Goal: Task Accomplishment & Management: Manage account settings

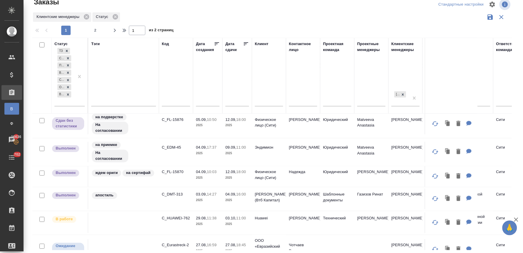
scroll to position [261, 0]
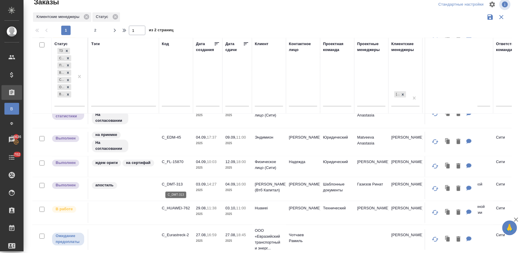
click at [180, 185] on p "C_DMT-313" at bounding box center [176, 184] width 28 height 6
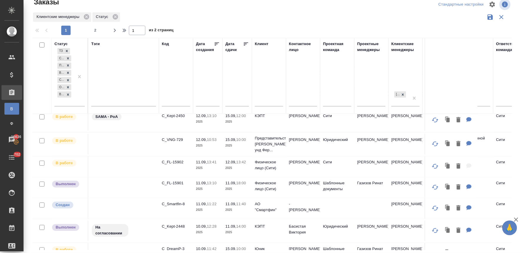
scroll to position [33, 0]
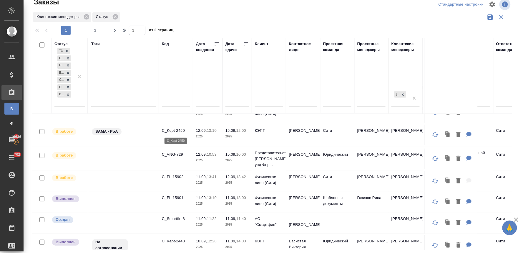
click at [177, 128] on p "C_Kept-2450" at bounding box center [176, 131] width 28 height 6
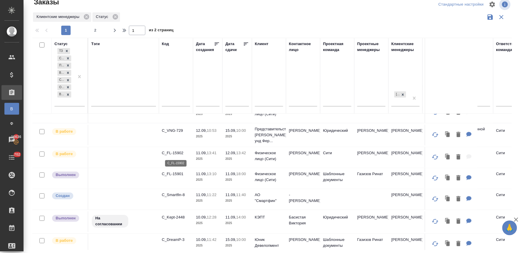
click at [181, 152] on p "C_FL-15902" at bounding box center [176, 153] width 28 height 6
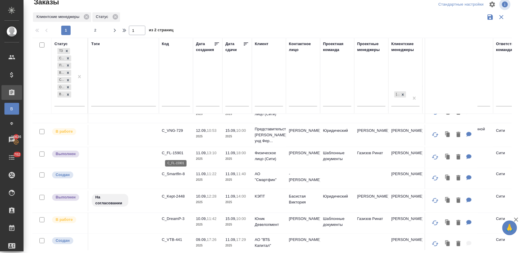
click at [180, 151] on p "C_FL-15901" at bounding box center [176, 153] width 28 height 6
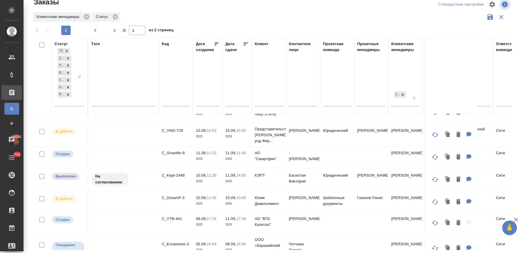
click at [413, 14] on div "Клиентские менеджеры Статус" at bounding box center [272, 16] width 480 height 11
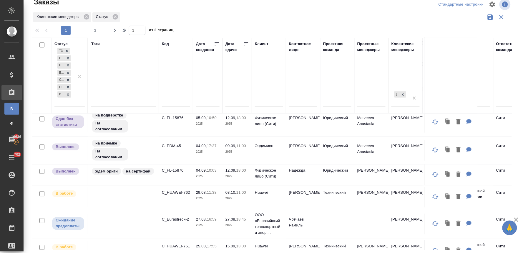
scroll to position [178, 0]
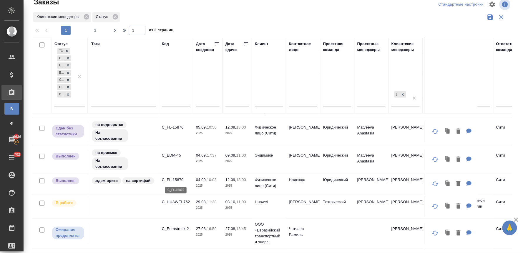
click at [177, 178] on p "C_FL-15870" at bounding box center [176, 180] width 28 height 6
click at [173, 127] on p "C_FL-15876" at bounding box center [176, 127] width 28 height 6
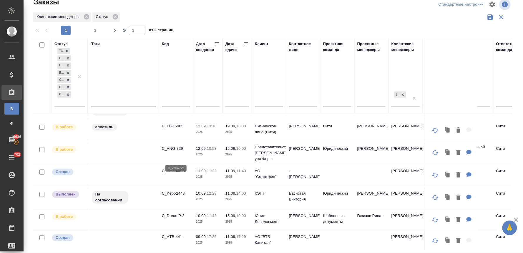
scroll to position [0, 0]
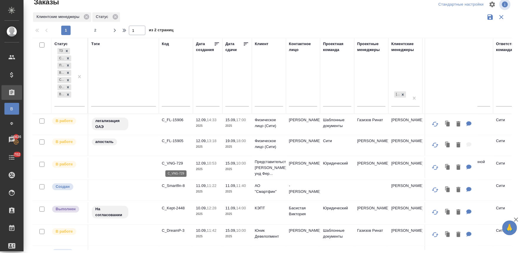
click at [174, 162] on p "C_VNG-729" at bounding box center [176, 163] width 28 height 6
click at [181, 208] on p "C_Kept-2448" at bounding box center [176, 208] width 28 height 6
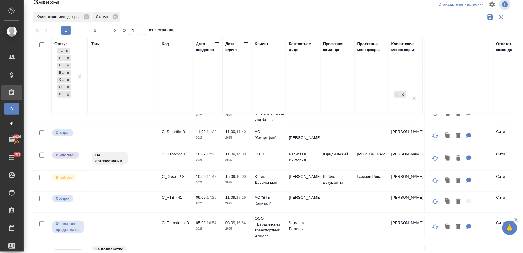
scroll to position [65, 0]
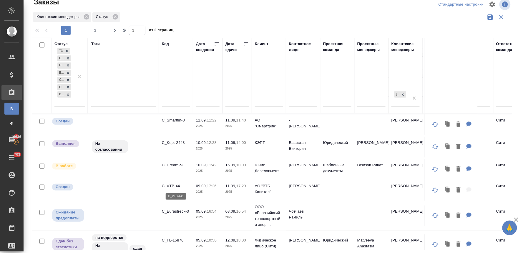
click at [178, 186] on p "C_VTB-441" at bounding box center [176, 186] width 28 height 6
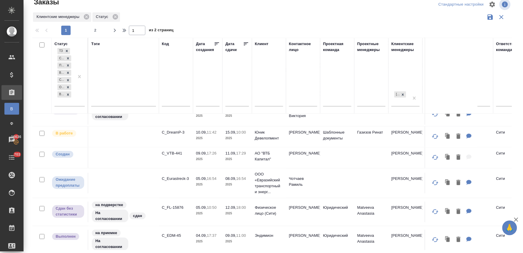
scroll to position [131, 0]
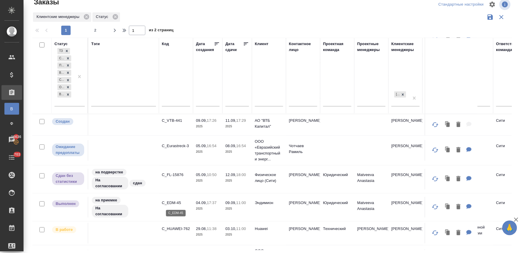
click at [178, 202] on p "C_EDM-45" at bounding box center [176, 203] width 28 height 6
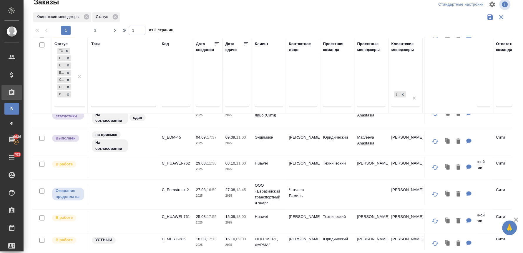
scroll to position [229, 0]
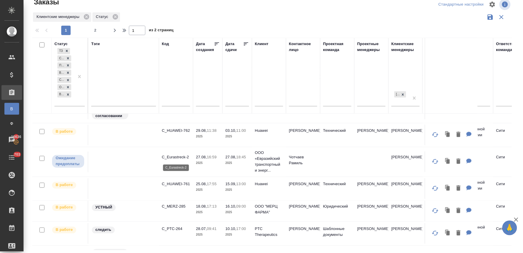
click at [183, 157] on p "C_Eurastreck-2" at bounding box center [176, 157] width 28 height 6
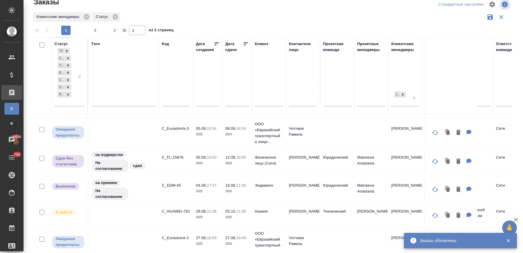
scroll to position [98, 0]
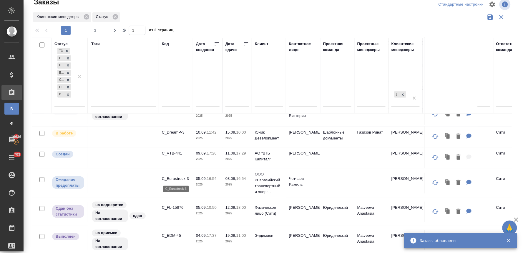
click at [183, 178] on p "C_Eurastreck-3" at bounding box center [176, 179] width 28 height 6
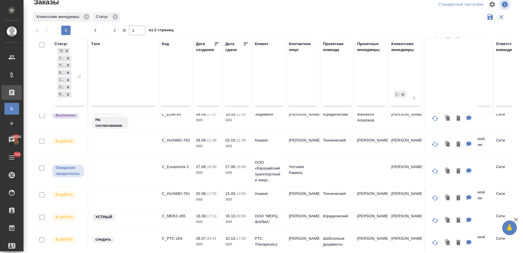
scroll to position [229, 0]
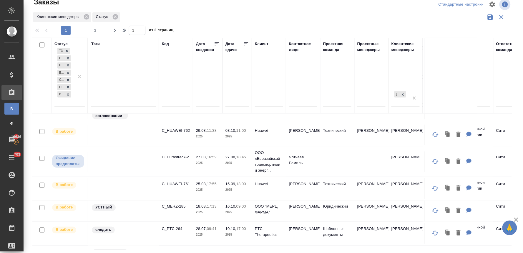
click at [511, 134] on div "Статус ТЗ Создан Подтвержден В работе Сдан без статистики Ожидание предоплаты В…" at bounding box center [274, 144] width 484 height 212
click at [181, 187] on p "C_HUAWEI-761" at bounding box center [176, 184] width 28 height 6
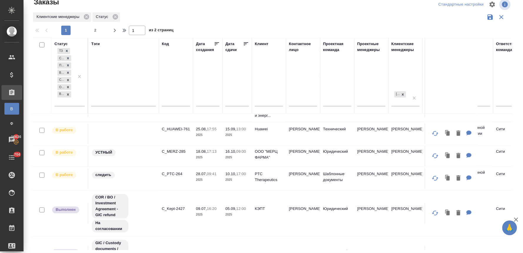
scroll to position [321, 0]
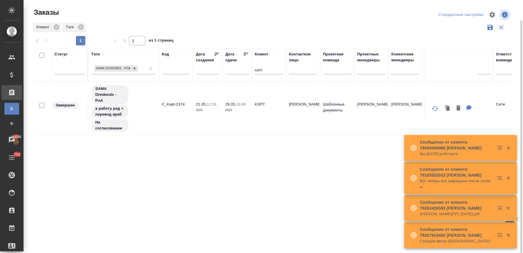
scroll to position [10, 0]
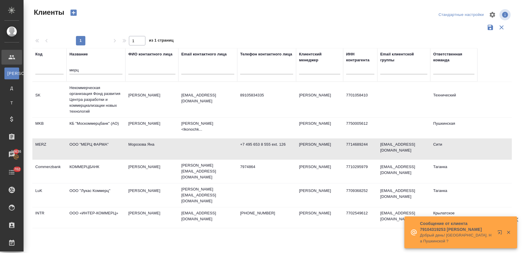
select select "RU"
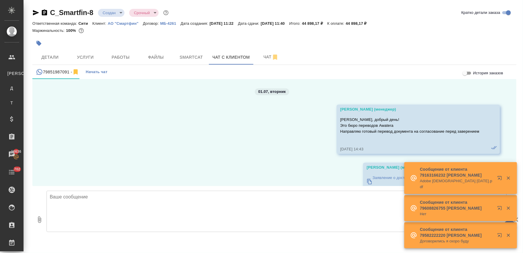
scroll to position [2931, 0]
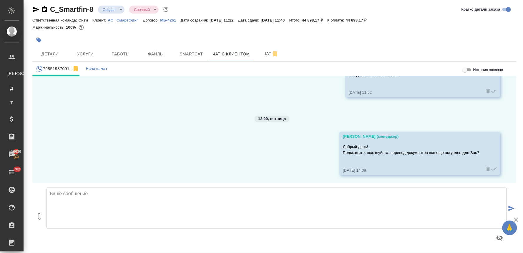
click at [248, 126] on div "01.07, [DATE] [PERSON_NAME] (менеджер) [PERSON_NAME], добрый день! Это бюро пер…" at bounding box center [274, 129] width 484 height 107
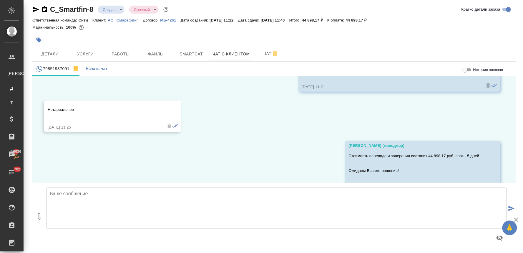
scroll to position [2833, 0]
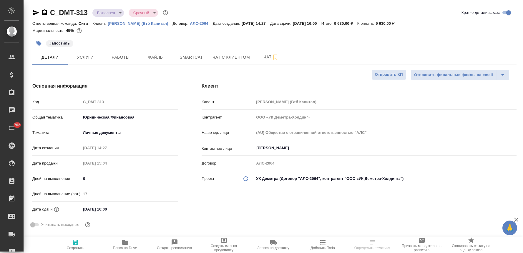
select select "RU"
type input "Газизов Ринат"
select select "RU"
type textarea "x"
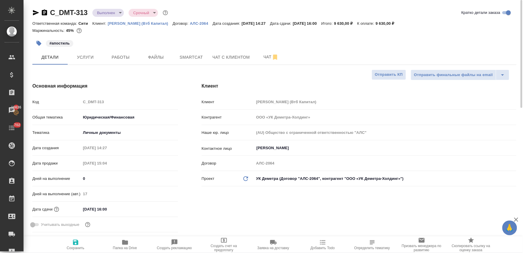
type textarea "x"
click at [130, 57] on span "Работы" at bounding box center [121, 57] width 28 height 7
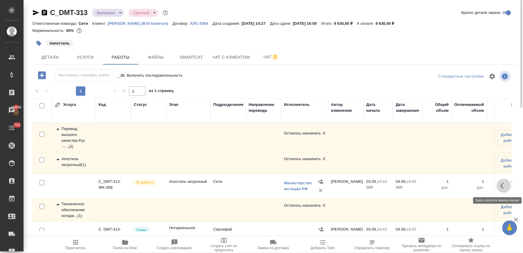
click at [501, 185] on icon "button" at bounding box center [504, 185] width 7 height 7
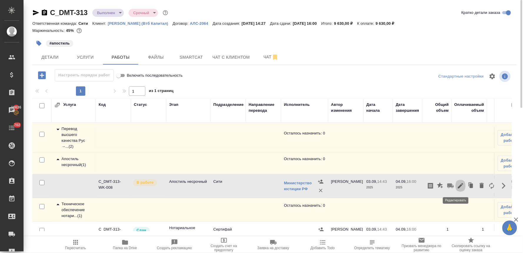
click at [457, 184] on icon "button" at bounding box center [460, 185] width 7 height 7
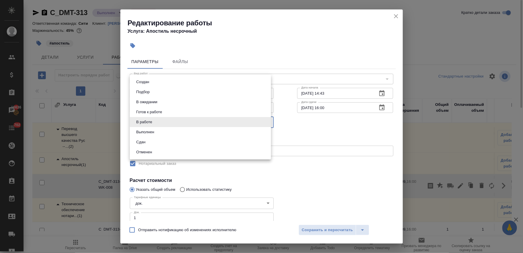
click at [171, 123] on body "🙏 .cls-1 fill:#fff; AWATERA Lyamina Nadezhda Клиенты Спецификации Заказы 16636 …" at bounding box center [261, 126] width 523 height 253
click at [162, 145] on li "Сдан" at bounding box center [200, 142] width 141 height 10
type input "closed"
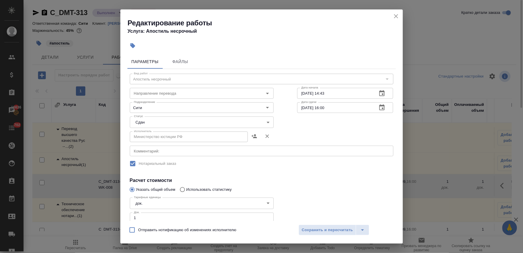
click at [282, 188] on div "Тарифные единицы док. 5a8b1489cc6b4906c91bfd8b Тарифные единицы Док. 1 Док. Тар…" at bounding box center [202, 226] width 168 height 87
click at [317, 233] on span "Сохранить и пересчитать" at bounding box center [327, 229] width 51 height 7
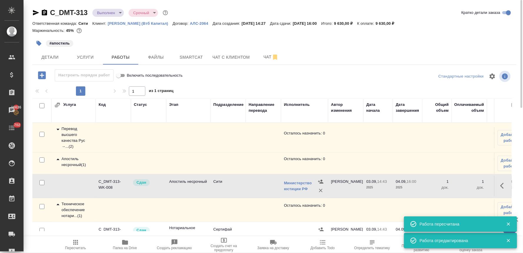
click at [71, 210] on div "Техническое обеспечение нотари... ( 1 )" at bounding box center [73, 210] width 38 height 18
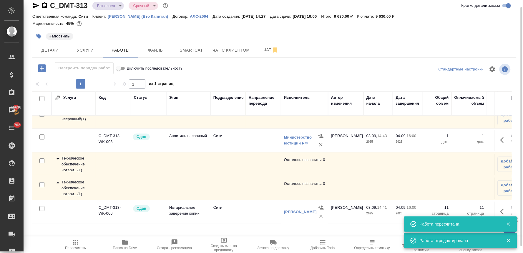
scroll to position [44, 0]
click at [72, 155] on div "Техническое обеспечение нотари... ( 1 )" at bounding box center [73, 164] width 38 height 18
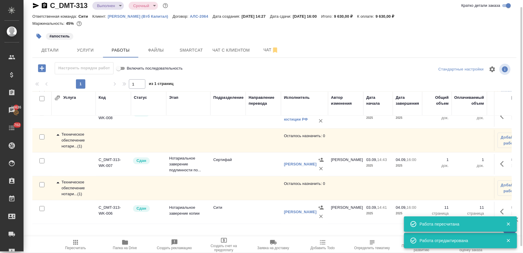
scroll to position [0, 0]
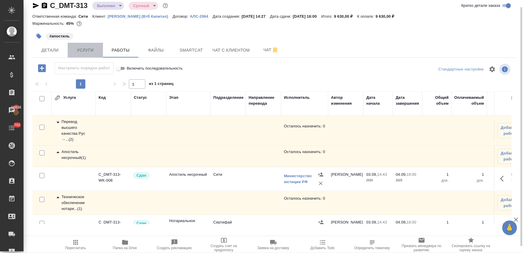
click at [85, 45] on button "Услуги" at bounding box center [85, 50] width 35 height 15
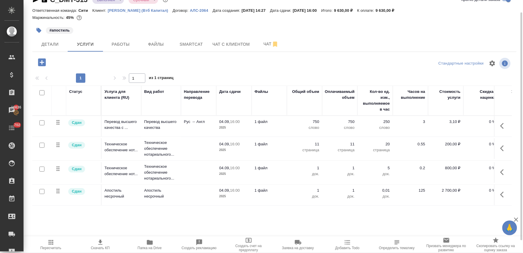
scroll to position [0, 75]
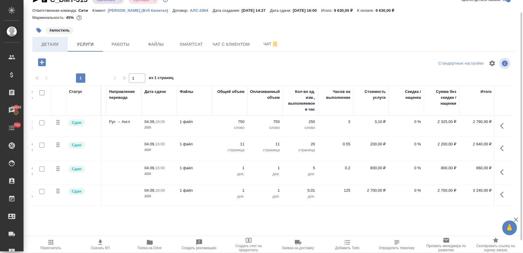
click at [53, 45] on span "Детали" at bounding box center [50, 44] width 28 height 7
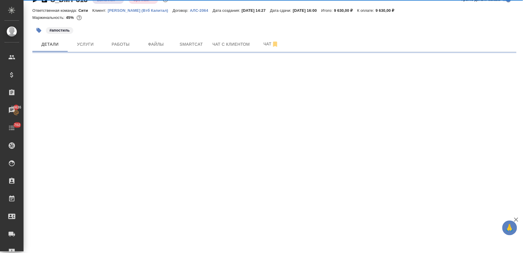
select select "RU"
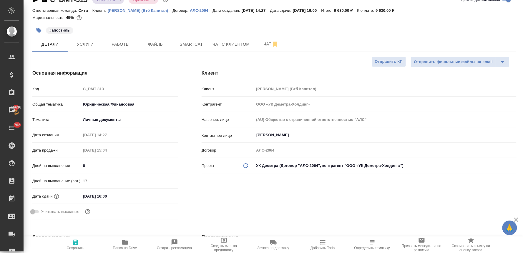
type textarea "x"
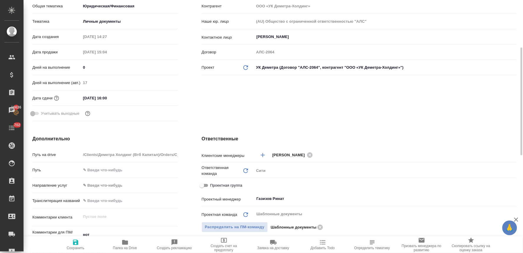
scroll to position [177, 0]
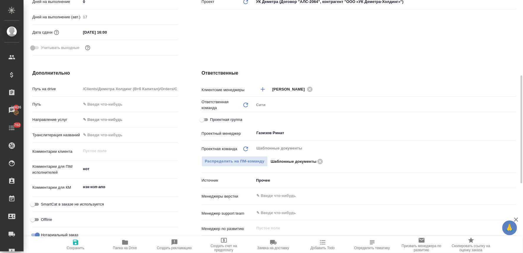
click at [205, 119] on input "Проектная группа" at bounding box center [201, 119] width 21 height 7
checkbox input "true"
type textarea "x"
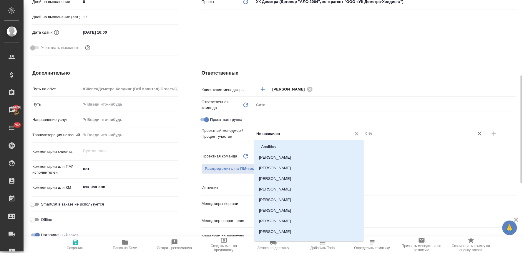
click at [268, 135] on input "Не назначен" at bounding box center [299, 133] width 86 height 7
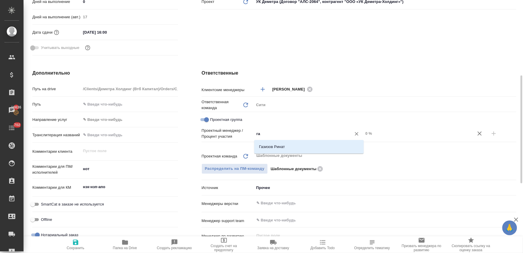
type input "газ"
click at [269, 143] on li "Газизов Ринат" at bounding box center [309, 146] width 110 height 11
type textarea "x"
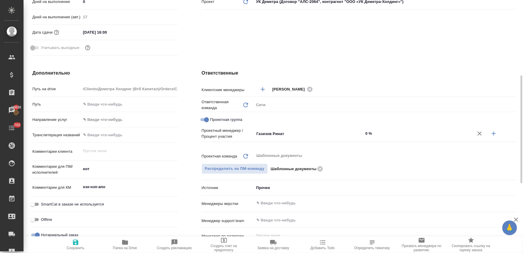
click at [494, 133] on icon "button" at bounding box center [494, 133] width 7 height 7
type textarea "x"
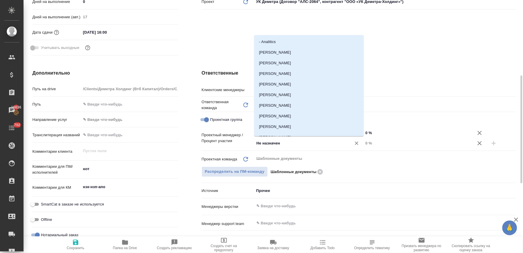
click at [342, 143] on input "Не назначен" at bounding box center [299, 143] width 86 height 7
type input "лям"
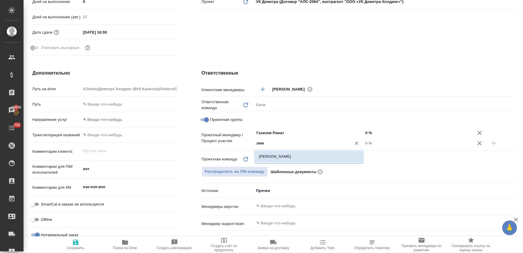
click at [344, 157] on li "[PERSON_NAME]" at bounding box center [309, 156] width 110 height 11
type textarea "x"
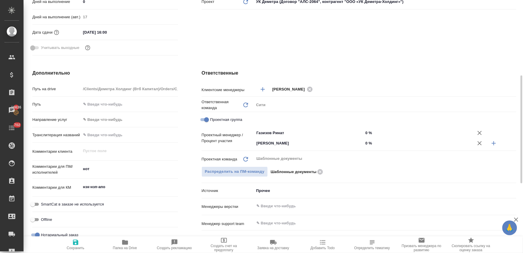
click at [370, 145] on input "0 %" at bounding box center [419, 143] width 110 height 9
type textarea "x"
type input "7 %"
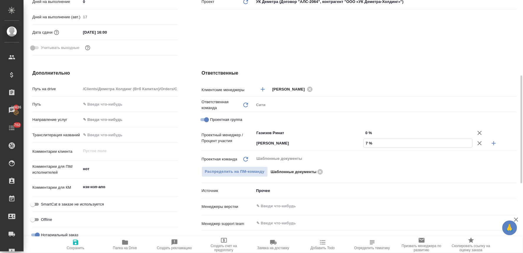
type textarea "x"
type input "71 %"
type textarea "x"
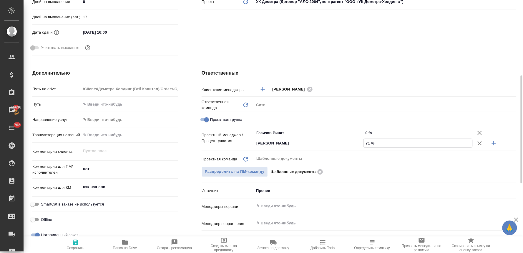
type textarea "x"
type input "71 %"
click at [369, 131] on input "0 %" at bounding box center [418, 132] width 109 height 9
type textarea "x"
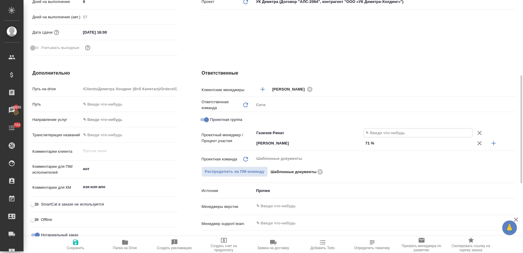
type textarea "x"
type input "2 %"
type textarea "x"
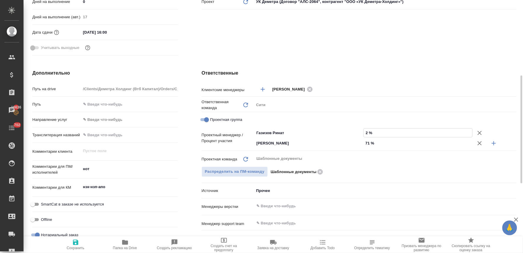
type textarea "x"
type input "29 %"
type textarea "x"
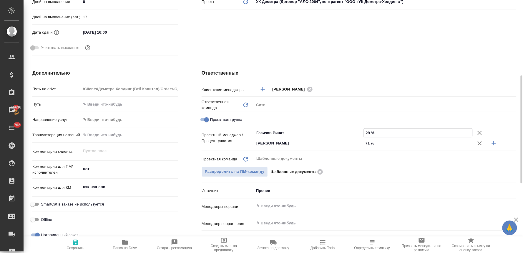
type input "29 %"
click at [75, 243] on icon "button" at bounding box center [75, 241] width 5 height 5
type textarea "x"
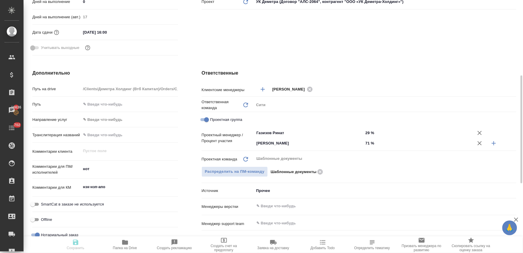
type textarea "x"
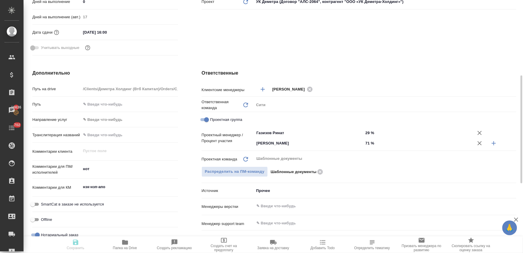
type textarea "x"
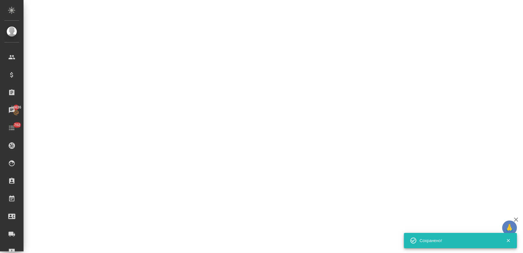
select select "RU"
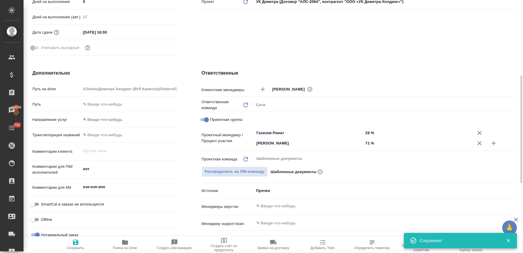
type textarea "x"
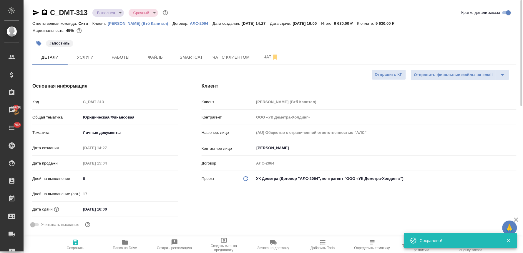
click at [115, 11] on body "🙏 .cls-1 fill:#fff; AWATERA Lyamina Nadezhda Клиенты Спецификации Заказы 16636 …" at bounding box center [261, 126] width 523 height 253
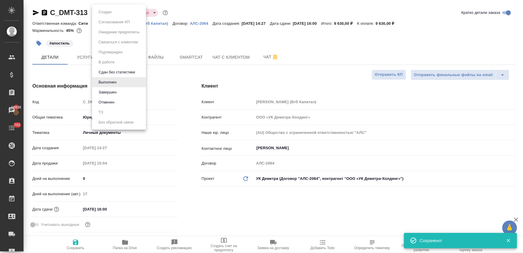
click at [113, 90] on button "Завершен" at bounding box center [107, 92] width 21 height 6
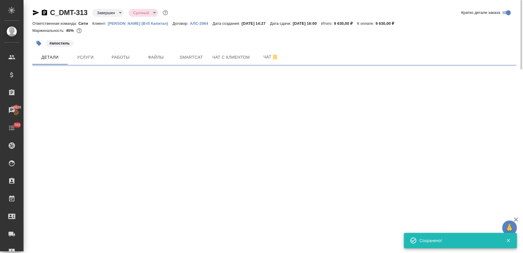
select select "RU"
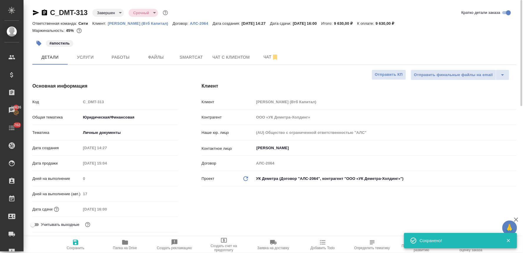
type textarea "x"
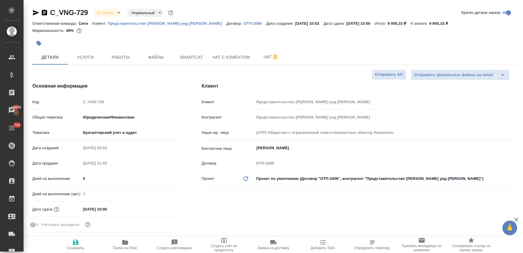
select select "RU"
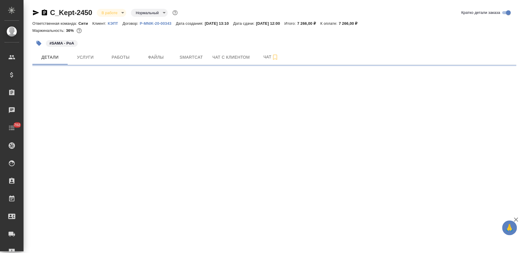
select select "RU"
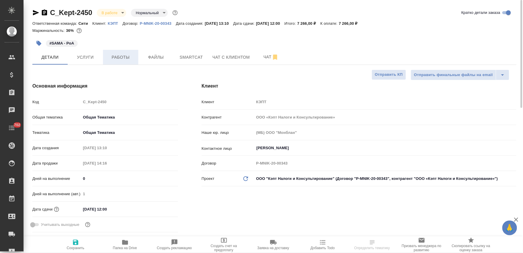
click at [119, 54] on span "Работы" at bounding box center [121, 57] width 28 height 7
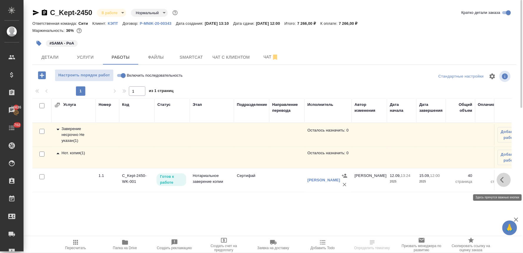
click at [503, 183] on icon "button" at bounding box center [503, 180] width 4 height 6
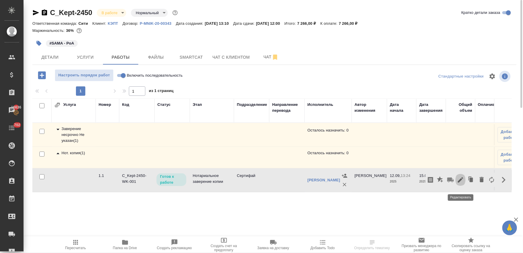
click at [463, 183] on icon "button" at bounding box center [460, 179] width 7 height 7
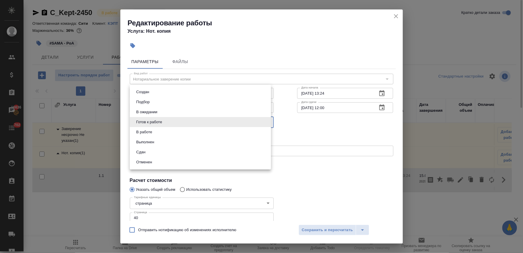
click at [159, 121] on body "🙏 .cls-1 fill:#fff; AWATERA Lyamina Nadezhda Клиенты Спецификации Заказы 16636 …" at bounding box center [261, 126] width 523 height 253
click at [159, 155] on li "Сдан" at bounding box center [200, 152] width 141 height 10
type input "closed"
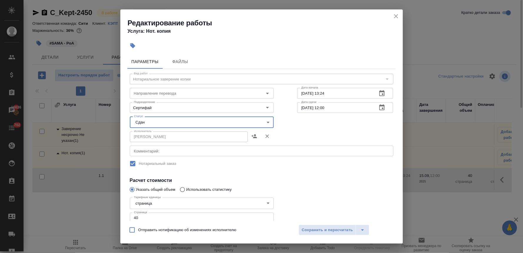
click at [334, 230] on span "Сохранить и пересчитать" at bounding box center [327, 229] width 51 height 7
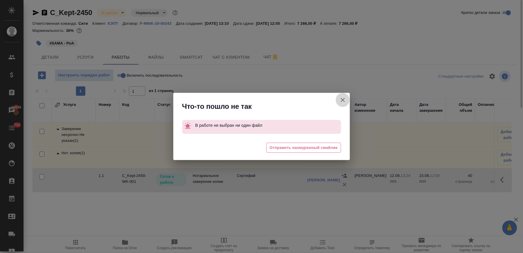
click at [342, 99] on icon "button" at bounding box center [343, 99] width 7 height 7
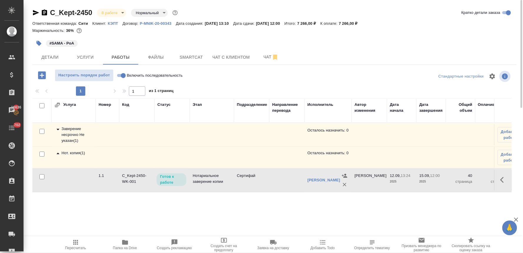
click at [119, 75] on input "Включить последовательность" at bounding box center [123, 75] width 21 height 7
checkbox input "true"
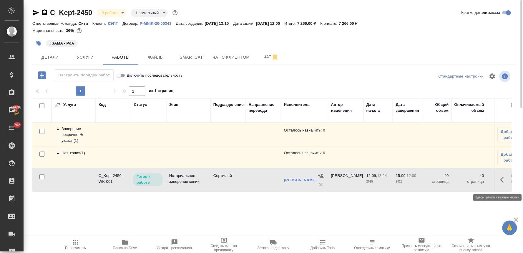
click at [501, 181] on icon "button" at bounding box center [504, 179] width 7 height 7
click at [461, 183] on icon "button" at bounding box center [460, 179] width 7 height 7
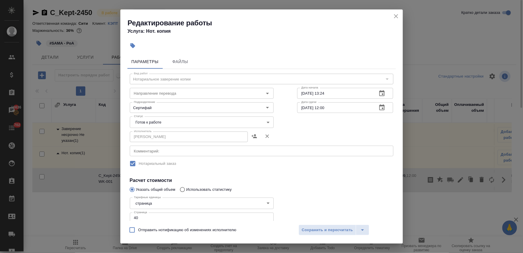
click at [193, 125] on body "🙏 .cls-1 fill:#fff; AWATERA Lyamina Nadezhda Клиенты Спецификации Заказы 16636 …" at bounding box center [261, 126] width 523 height 253
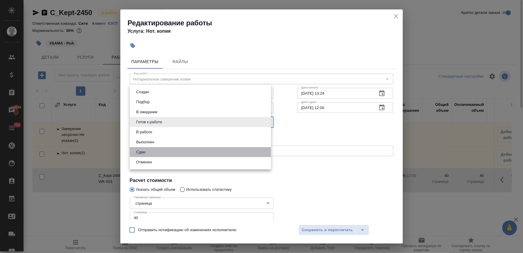
click at [187, 149] on li "Сдан" at bounding box center [200, 152] width 141 height 10
type input "closed"
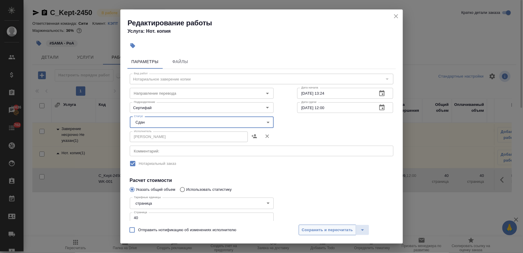
click at [323, 233] on span "Сохранить и пересчитать" at bounding box center [327, 229] width 51 height 7
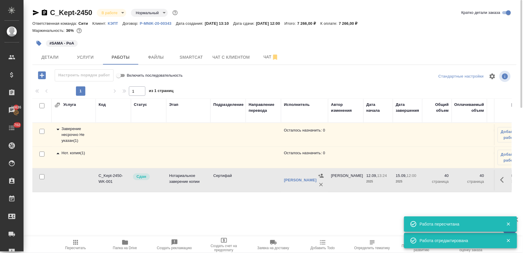
click at [69, 132] on div "Заверение несрочно Не указан ( 1 )" at bounding box center [73, 135] width 38 height 18
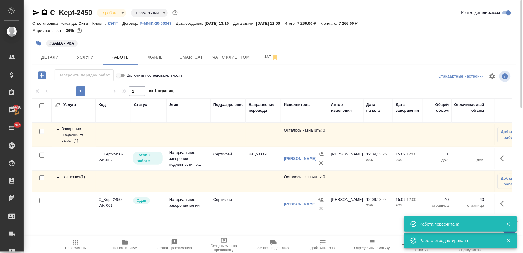
click at [501, 162] on icon "button" at bounding box center [504, 158] width 7 height 7
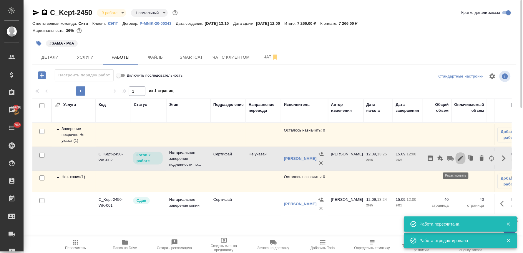
click at [458, 161] on icon "button" at bounding box center [460, 157] width 5 height 5
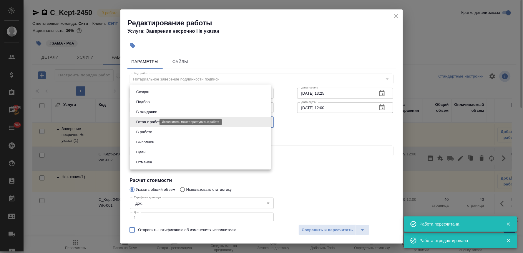
click at [139, 122] on body "🙏 .cls-1 fill:#fff; AWATERA Lyamina Nadezhda Клиенты Спецификации Заказы 16636 …" at bounding box center [261, 126] width 523 height 253
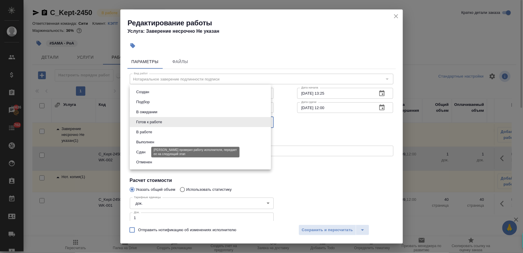
click at [142, 151] on button "Сдан" at bounding box center [141, 152] width 13 height 6
type input "closed"
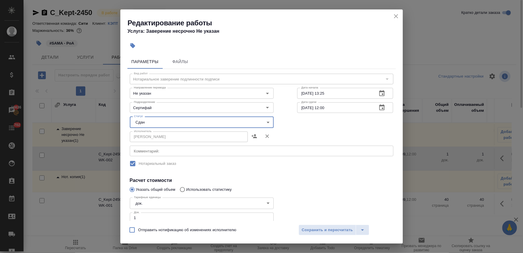
click at [336, 237] on div "Отправить нотификацию об изменениях исполнителю Сохранить и пересчитать" at bounding box center [261, 232] width 283 height 23
click at [335, 229] on span "Сохранить и пересчитать" at bounding box center [327, 229] width 51 height 7
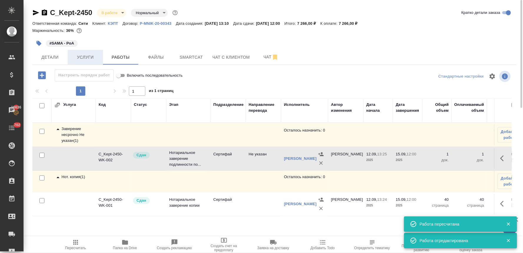
click at [85, 60] on span "Услуги" at bounding box center [85, 57] width 28 height 7
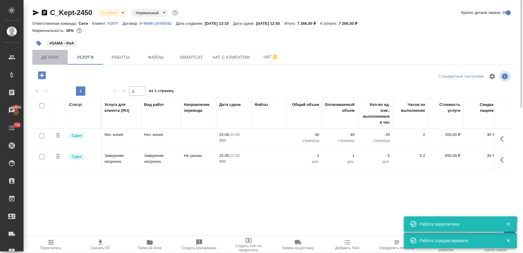
click at [51, 57] on span "Детали" at bounding box center [50, 57] width 28 height 7
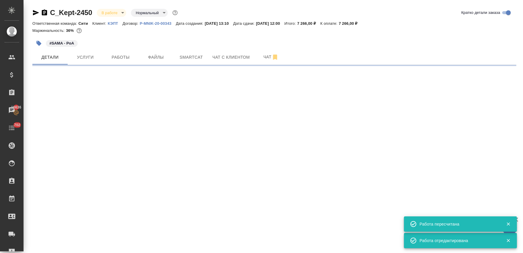
select select "RU"
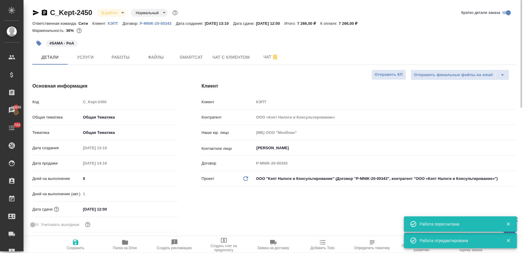
type textarea "x"
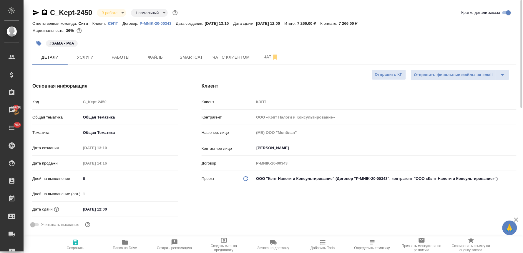
click at [108, 13] on body "🙏 .cls-1 fill:#fff; AWATERA Lyamina Nadezhda Клиенты Спецификации Заказы 16636 …" at bounding box center [261, 126] width 523 height 253
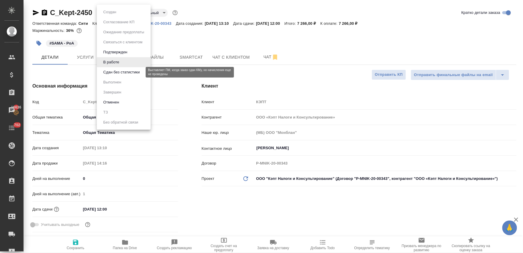
click at [118, 71] on button "Сдан без статистики" at bounding box center [122, 72] width 40 height 6
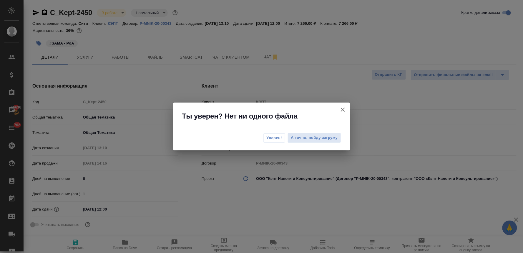
click at [272, 140] on span "Уверен!" at bounding box center [275, 138] width 16 height 6
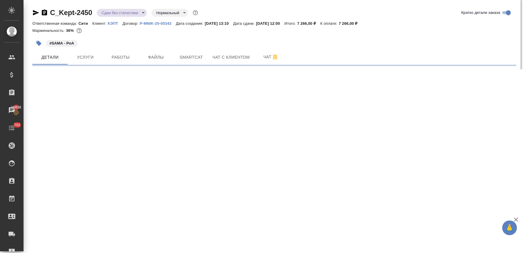
select select "RU"
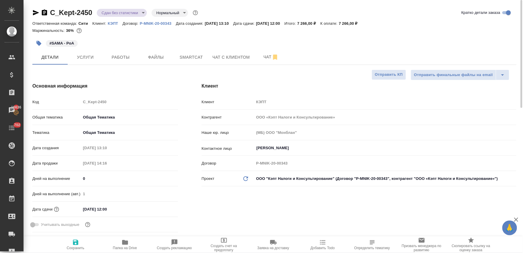
type textarea "x"
click at [134, 13] on body "🙏 .cls-1 fill:#fff; AWATERA Lyamina Nadezhda Клиенты Спецификации Заказы 16636 …" at bounding box center [261, 126] width 523 height 253
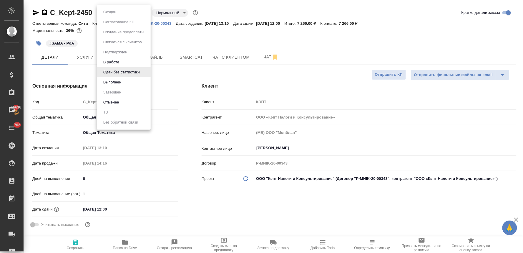
click at [137, 80] on li "Выполнен" at bounding box center [124, 82] width 54 height 10
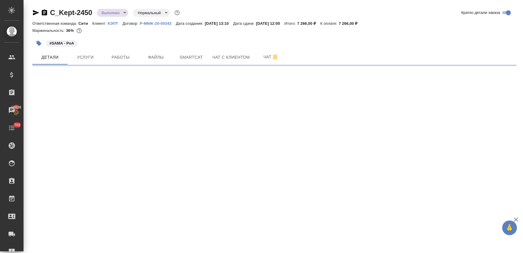
select select "RU"
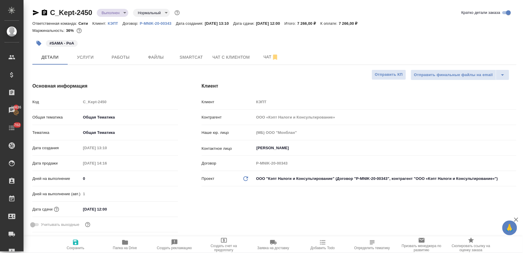
type textarea "x"
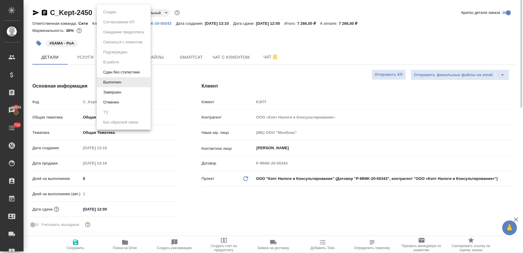
click at [117, 12] on body "🙏 .cls-1 fill:#fff; AWATERA Lyamina Nadezhda Клиенты Спецификации Заказы 16636 …" at bounding box center [261, 126] width 523 height 253
click at [125, 92] on li "Завершен" at bounding box center [124, 92] width 54 height 10
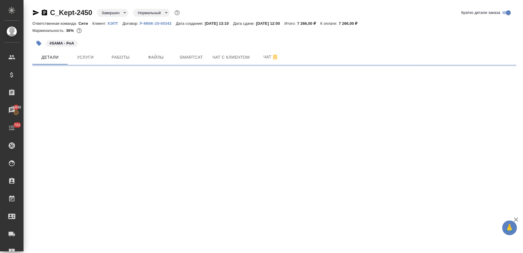
select select "RU"
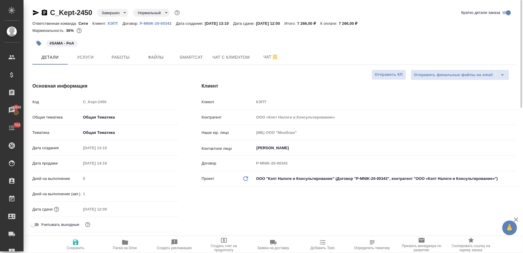
type textarea "x"
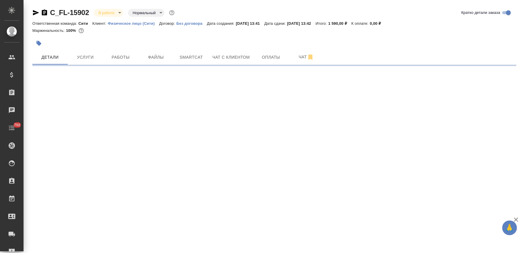
select select "RU"
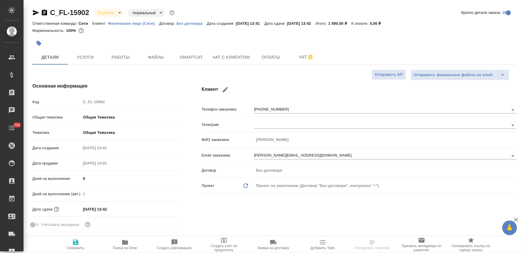
type textarea "x"
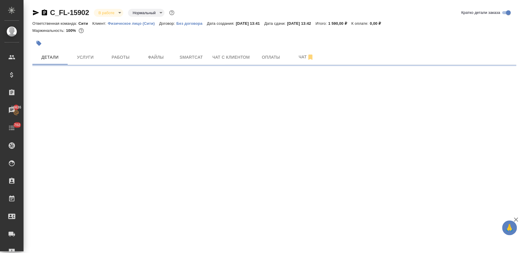
select select "RU"
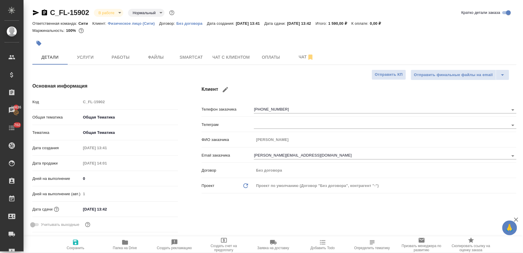
type textarea "x"
click at [227, 58] on span "Чат с клиентом" at bounding box center [231, 57] width 37 height 7
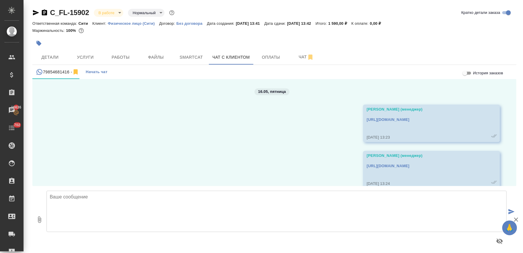
scroll to position [11, 0]
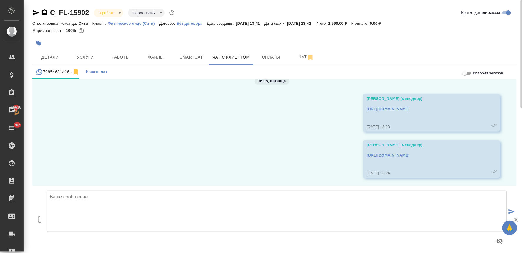
click at [106, 205] on textarea at bounding box center [277, 211] width 461 height 41
click at [54, 57] on span "Детали" at bounding box center [50, 57] width 28 height 7
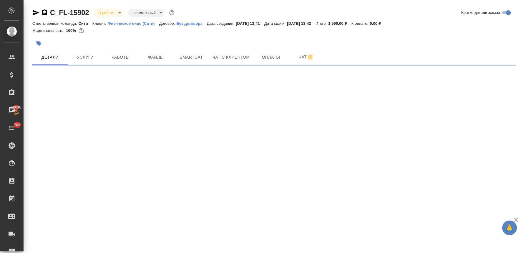
select select "RU"
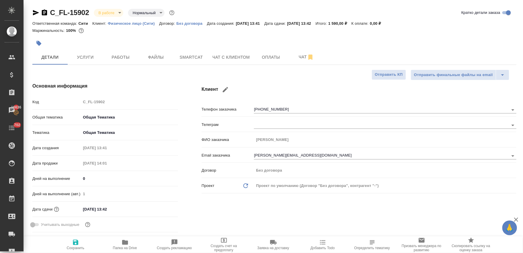
type textarea "x"
click at [232, 54] on span "Чат с клиентом" at bounding box center [231, 57] width 37 height 7
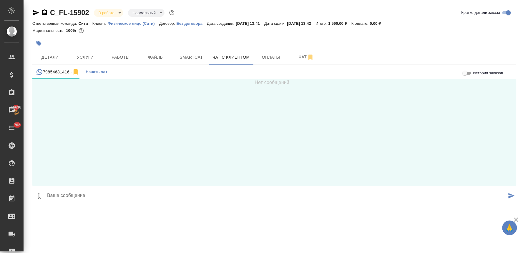
scroll to position [11, 0]
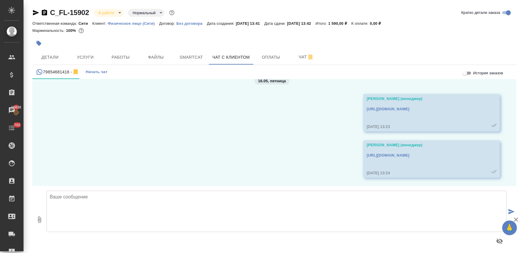
click at [121, 210] on textarea at bounding box center [277, 211] width 461 height 41
type textarea "Александр, добрый день! Документы готовы, их можно забирать"
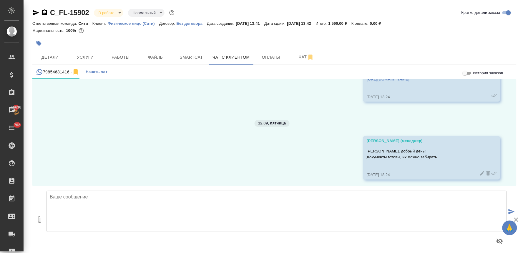
scroll to position [88, 0]
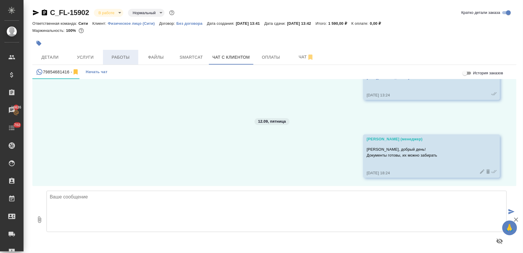
click at [116, 54] on span "Работы" at bounding box center [121, 57] width 28 height 7
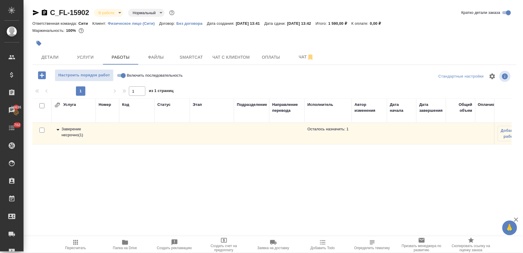
click at [64, 130] on div "Заверение несрочно ( 1 )" at bounding box center [73, 132] width 38 height 12
click at [497, 158] on button "button" at bounding box center [504, 156] width 14 height 14
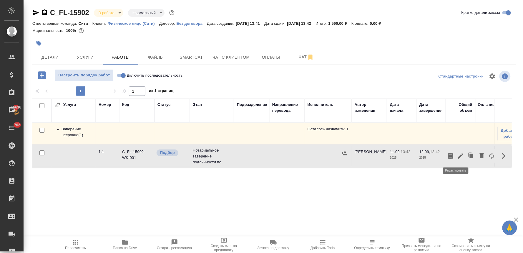
click at [458, 155] on icon "button" at bounding box center [460, 155] width 5 height 5
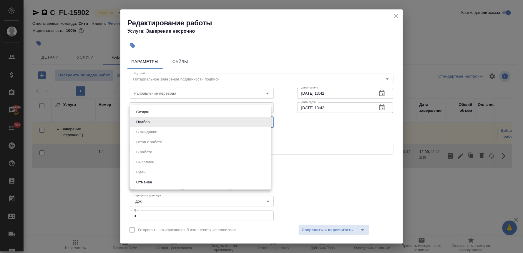
click at [147, 122] on body "🙏 .cls-1 fill:#fff; AWATERA Lyamina Nadezhda Клиенты Спецификации Заказы 16636 …" at bounding box center [261, 126] width 523 height 253
click at [319, 165] on div at bounding box center [261, 126] width 523 height 253
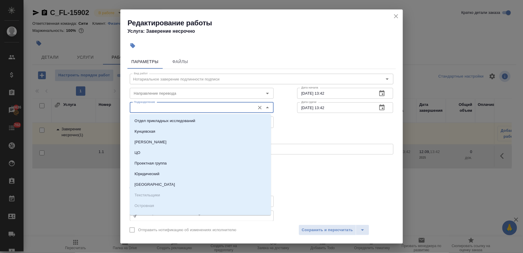
click at [175, 107] on input "Подразделение" at bounding box center [192, 107] width 121 height 7
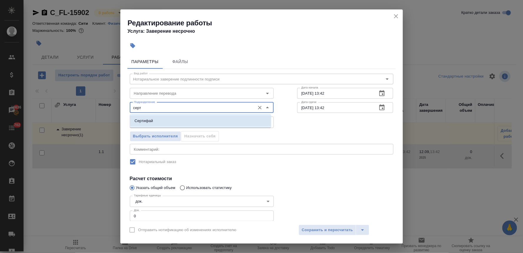
click at [172, 122] on li "Сертифай" at bounding box center [200, 120] width 141 height 11
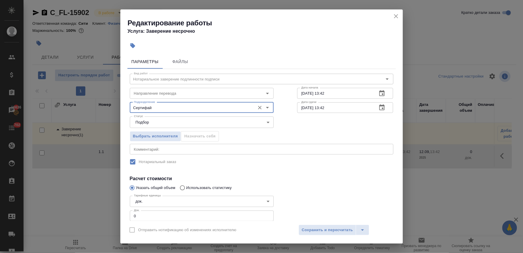
type input "Сертифай"
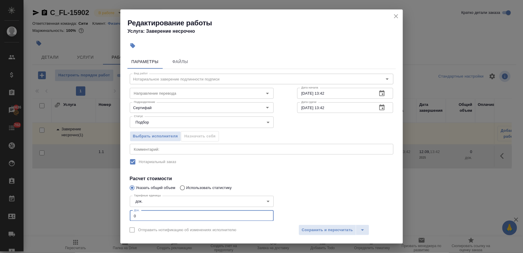
scroll to position [3, 0]
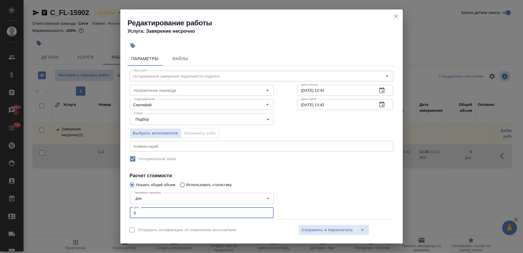
drag, startPoint x: 115, startPoint y: 214, endPoint x: 110, endPoint y: 213, distance: 5.6
click at [110, 213] on div "Редактирование работы Услуга: Заверение несрочно Параметры Файлы Вид работ Нота…" at bounding box center [261, 126] width 523 height 253
type input "2"
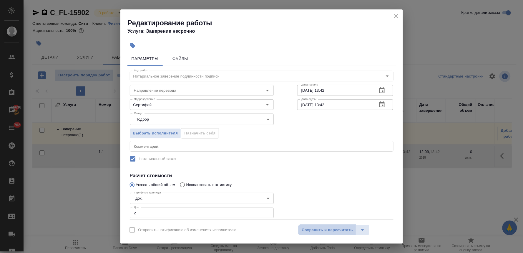
click at [331, 229] on span "Сохранить и пересчитать" at bounding box center [327, 229] width 51 height 7
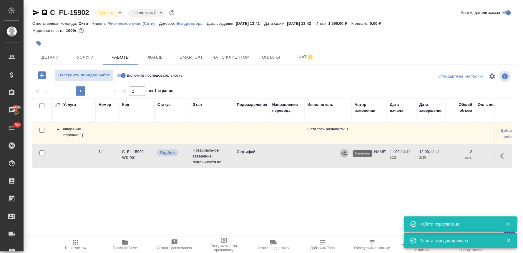
click at [346, 151] on icon "button" at bounding box center [345, 153] width 6 height 6
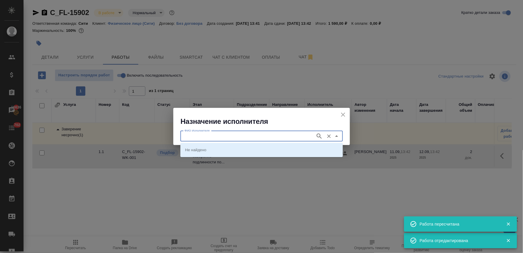
click at [260, 136] on input "ФИО Исполнителя" at bounding box center [247, 136] width 130 height 7
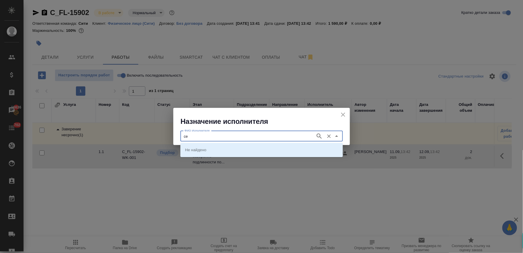
type input "с"
type input "шишенков"
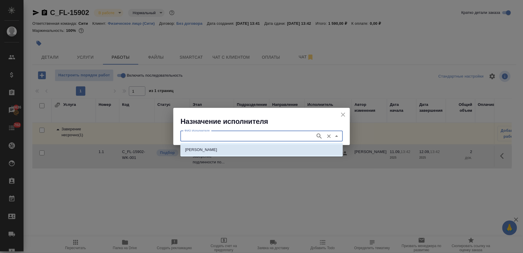
click at [217, 151] on p "[PERSON_NAME]" at bounding box center [201, 150] width 32 height 6
type input "[PERSON_NAME]"
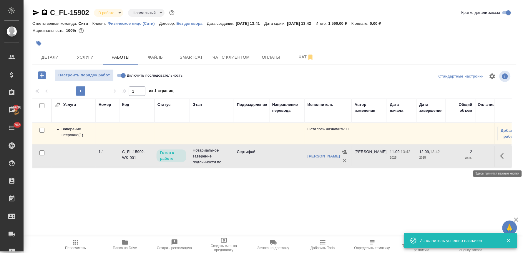
click at [503, 158] on button "button" at bounding box center [504, 156] width 14 height 14
click at [458, 159] on icon "button" at bounding box center [460, 155] width 7 height 7
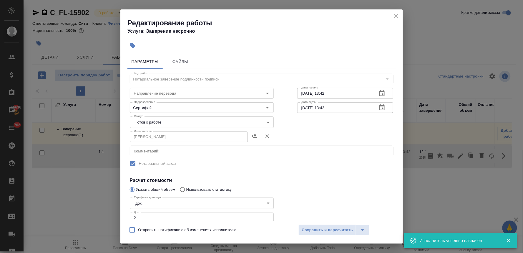
click at [169, 121] on body "🙏 .cls-1 fill:#fff; AWATERA Lyamina Nadezhda Клиенты Спецификации Заказы 16636 …" at bounding box center [261, 126] width 523 height 253
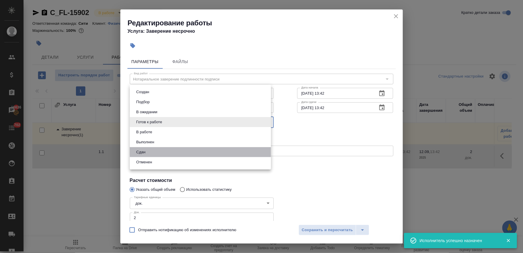
click at [155, 152] on li "Сдан" at bounding box center [200, 152] width 141 height 10
type input "closed"
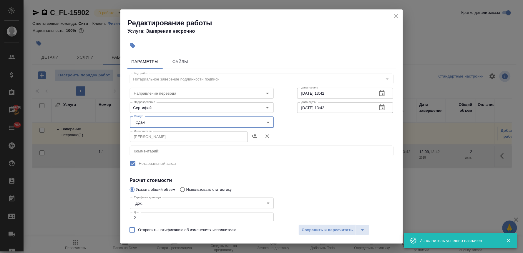
click at [307, 194] on div at bounding box center [346, 226] width 120 height 87
click at [334, 229] on span "Сохранить и пересчитать" at bounding box center [327, 229] width 51 height 7
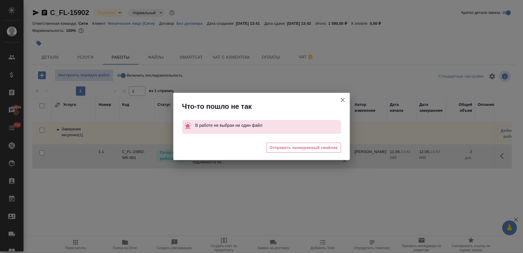
click at [344, 98] on icon "button" at bounding box center [343, 100] width 4 height 4
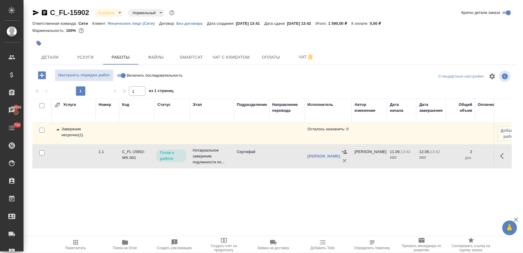
click at [121, 75] on input "Включить последовательность" at bounding box center [123, 75] width 21 height 7
checkbox input "true"
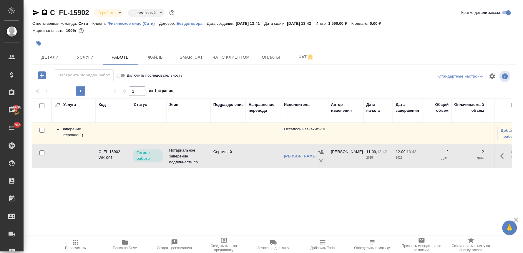
click at [501, 159] on icon "button" at bounding box center [504, 155] width 7 height 7
click at [458, 158] on icon "button" at bounding box center [460, 155] width 5 height 5
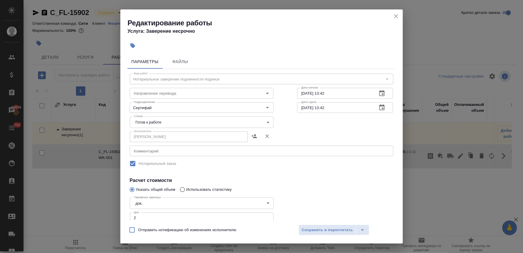
click at [189, 119] on body "🙏 .cls-1 fill:#fff; AWATERA Lyamina Nadezhda Клиенты Спецификации Заказы 16636 …" at bounding box center [261, 126] width 523 height 253
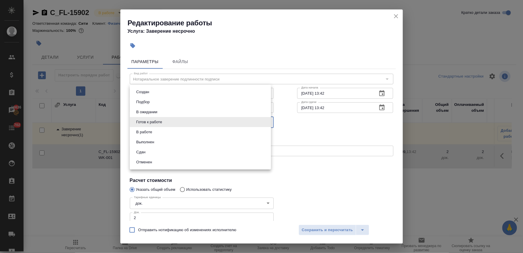
click at [181, 149] on li "Сдан" at bounding box center [200, 152] width 141 height 10
type input "closed"
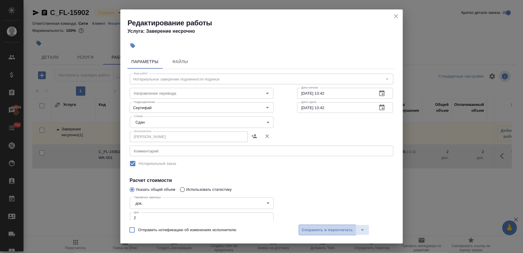
click at [310, 225] on button "Сохранить и пересчитать" at bounding box center [328, 229] width 58 height 11
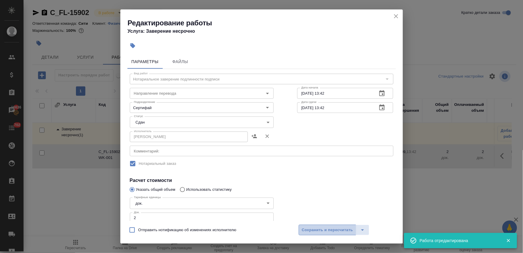
click at [315, 230] on span "Сохранить и пересчитать" at bounding box center [327, 229] width 51 height 7
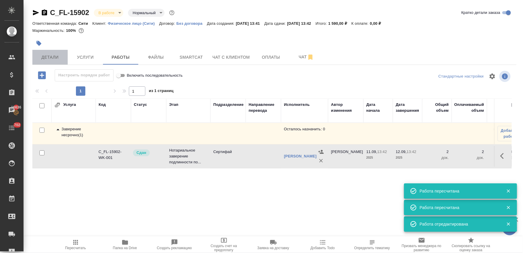
click at [51, 54] on span "Детали" at bounding box center [50, 57] width 28 height 7
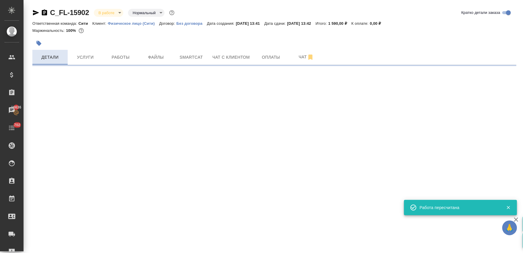
select select "RU"
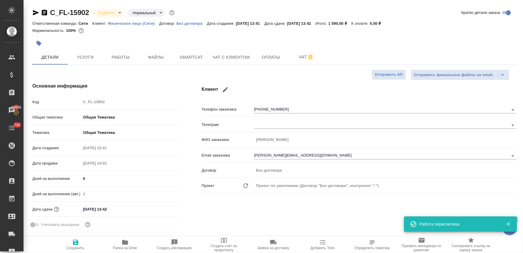
type textarea "x"
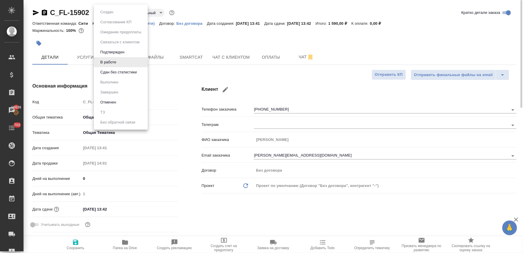
click at [109, 11] on body "🙏 .cls-1 fill:#fff; AWATERA Lyamina Nadezhda Клиенты Спецификации Заказы 16636 …" at bounding box center [261, 126] width 523 height 253
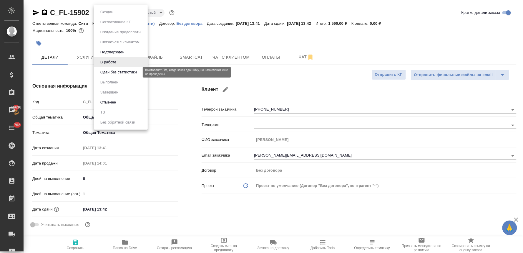
click at [118, 71] on button "Сдан без статистики" at bounding box center [119, 72] width 40 height 6
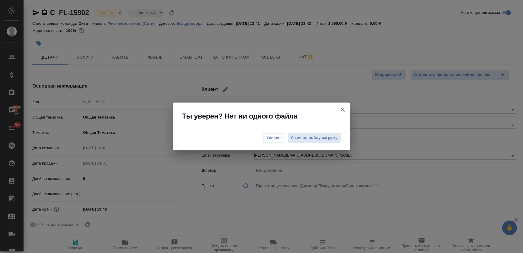
click at [273, 139] on span "Уверен!" at bounding box center [275, 138] width 16 height 6
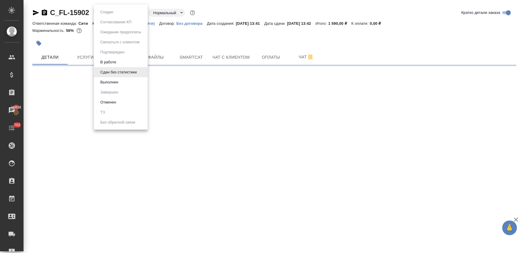
click at [115, 8] on body "🙏 .cls-1 fill:#fff; AWATERA Lyamina Nadezhda Клиенты Спецификации Заказы 16636 …" at bounding box center [261, 126] width 523 height 253
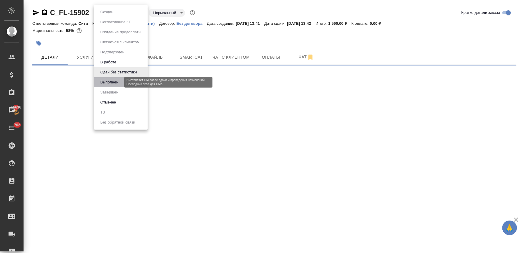
click at [120, 82] on button "Выполнен" at bounding box center [109, 82] width 21 height 6
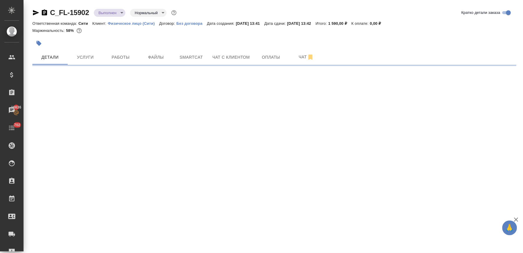
click at [107, 14] on body "🙏 .cls-1 fill:#fff; AWATERA Lyamina Nadezhda Клиенты Спецификации Заказы 16636 …" at bounding box center [261, 126] width 523 height 253
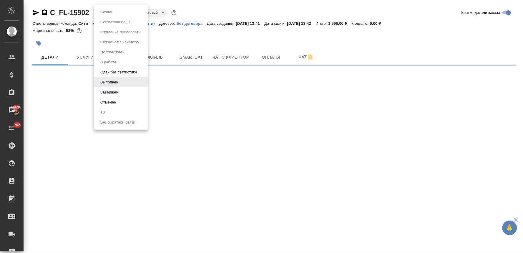
select select "RU"
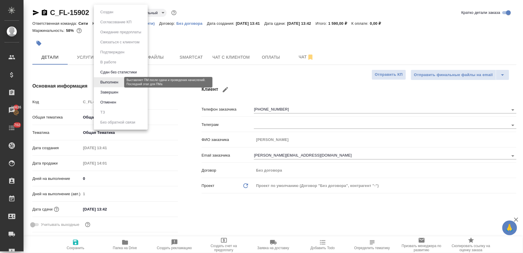
type textarea "x"
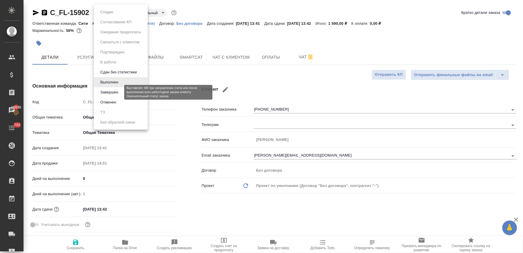
click at [106, 97] on li "Отменен" at bounding box center [121, 102] width 54 height 10
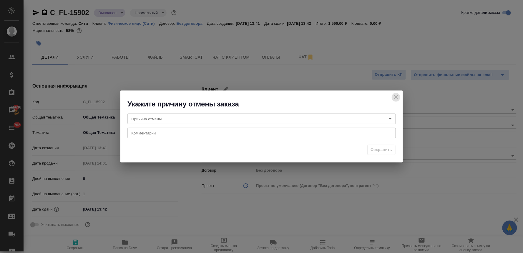
drag, startPoint x: 393, startPoint y: 97, endPoint x: 109, endPoint y: 15, distance: 296.2
click at [391, 97] on div "Укажите причину отмены заказа" at bounding box center [261, 99] width 283 height 18
type textarea "x"
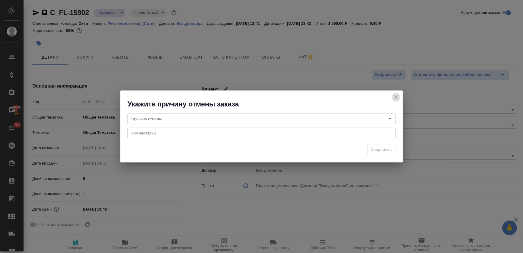
click at [394, 96] on icon "close" at bounding box center [396, 97] width 7 height 7
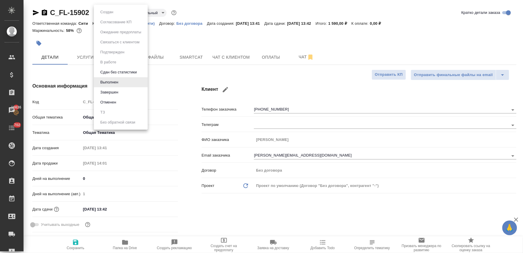
click at [104, 12] on body "🙏 .cls-1 fill:#fff; AWATERA Lyamina Nadezhda Клиенты Спецификации Заказы 16636 …" at bounding box center [261, 126] width 523 height 253
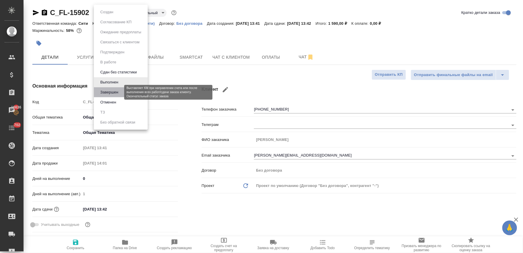
click at [113, 90] on button "Завершен" at bounding box center [109, 92] width 21 height 6
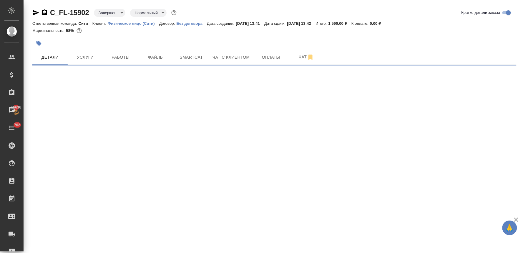
select select "RU"
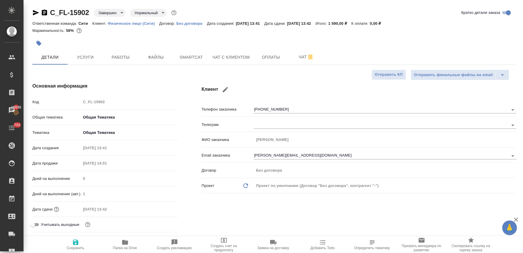
type textarea "x"
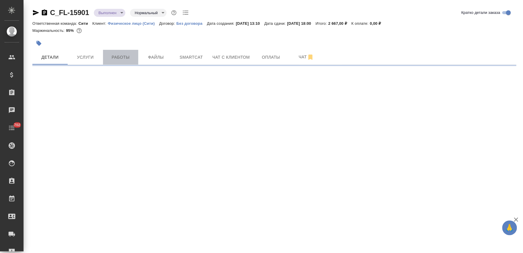
click at [124, 57] on span "Работы" at bounding box center [121, 57] width 28 height 7
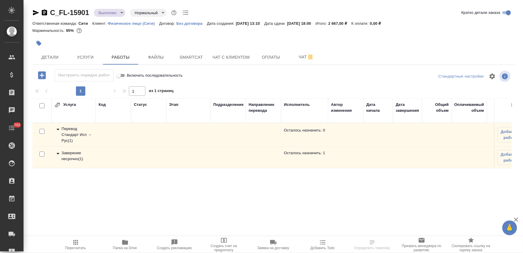
click at [76, 157] on div "Заверение несрочно ( 1 )" at bounding box center [73, 156] width 38 height 12
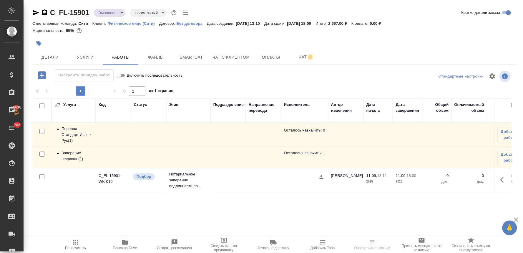
click at [499, 179] on button "button" at bounding box center [504, 180] width 14 height 14
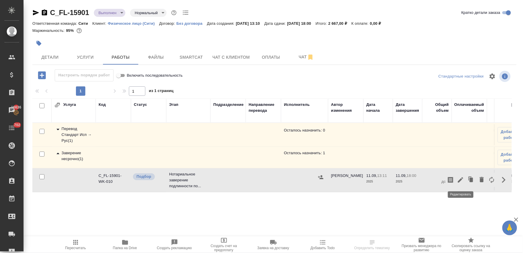
click at [461, 180] on icon "button" at bounding box center [460, 179] width 5 height 5
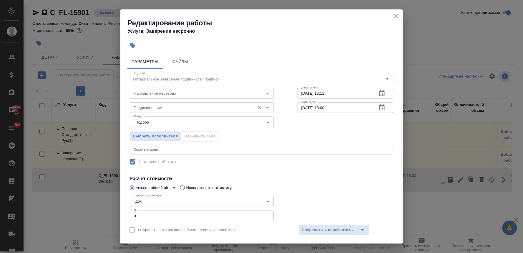
click at [150, 110] on input "Подразделение" at bounding box center [192, 107] width 121 height 7
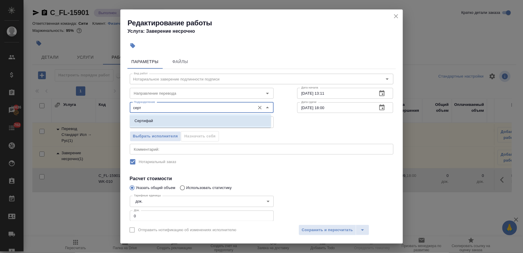
click at [154, 120] on li "Сертифай" at bounding box center [200, 120] width 141 height 11
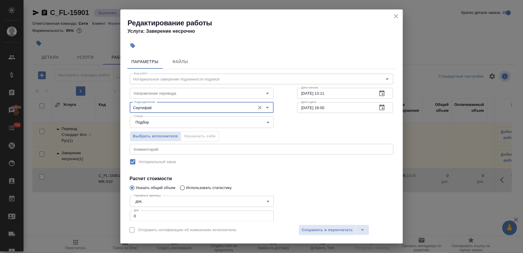
type input "Сертифай"
drag, startPoint x: 135, startPoint y: 213, endPoint x: 117, endPoint y: 211, distance: 18.1
click at [117, 211] on div "Редактирование работы Услуга: Заверение несрочно Параметры Файлы Вид работ Нота…" at bounding box center [261, 126] width 523 height 253
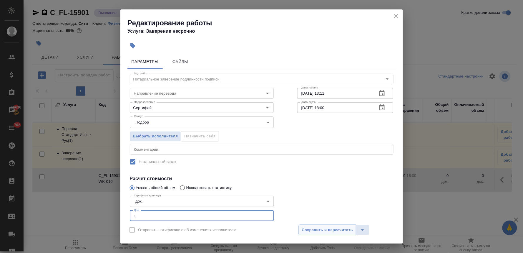
type input "1"
click at [327, 230] on span "Сохранить и пересчитать" at bounding box center [327, 229] width 51 height 7
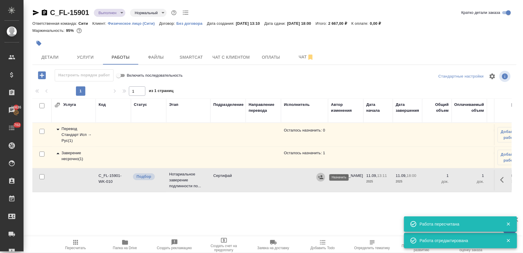
click at [321, 175] on icon "button" at bounding box center [321, 177] width 6 height 6
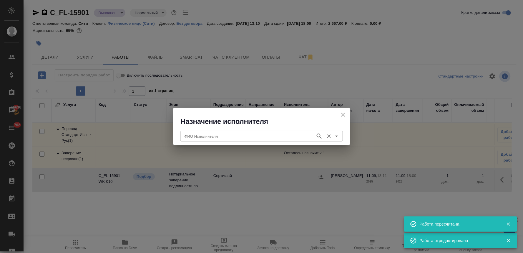
click at [233, 132] on div "ФИО Исполнителя" at bounding box center [262, 136] width 163 height 11
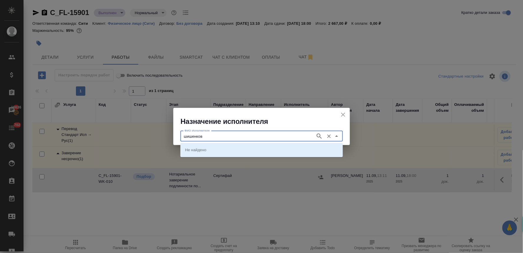
type input "шишенков"
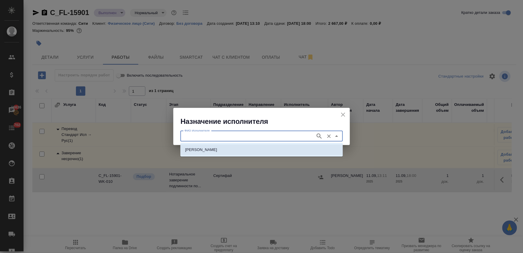
click at [233, 146] on li "[PERSON_NAME]" at bounding box center [262, 149] width 163 height 11
type input "[PERSON_NAME]"
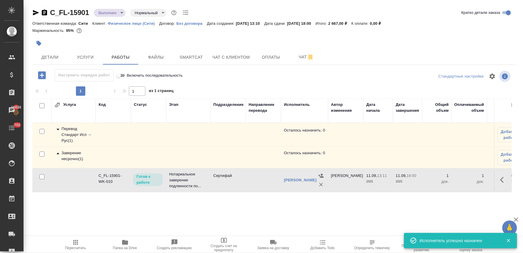
click at [501, 183] on icon "button" at bounding box center [504, 179] width 7 height 7
click at [461, 182] on icon "button" at bounding box center [460, 179] width 5 height 5
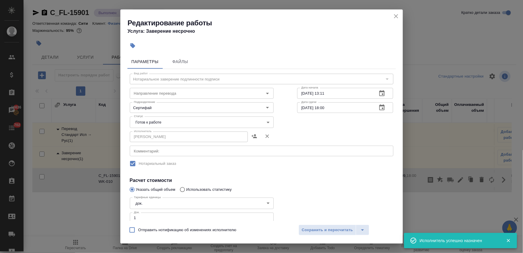
click at [188, 118] on body "🙏 .cls-1 fill:#fff; AWATERA [PERSON_NAME] Спецификации Заказы 16636 Чаты 702 To…" at bounding box center [261, 126] width 523 height 253
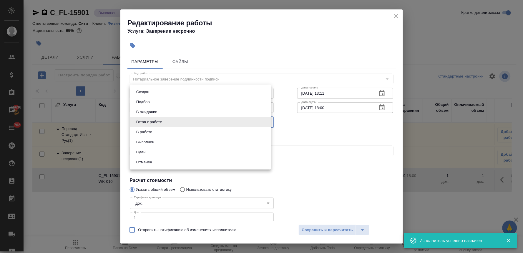
click at [178, 152] on li "Сдан" at bounding box center [200, 152] width 141 height 10
type input "closed"
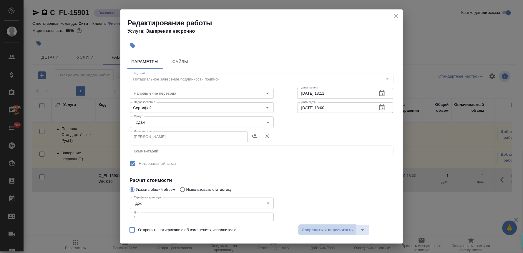
click at [313, 228] on span "Сохранить и пересчитать" at bounding box center [327, 229] width 51 height 7
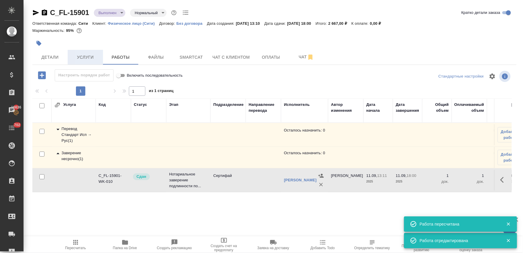
click at [90, 50] on button "Услуги" at bounding box center [85, 57] width 35 height 15
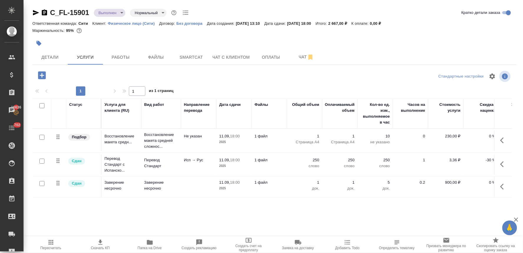
scroll to position [0, 75]
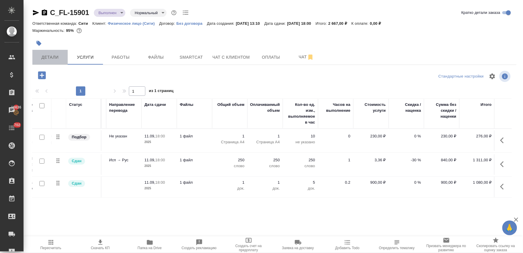
click at [58, 58] on span "Детали" at bounding box center [50, 57] width 28 height 7
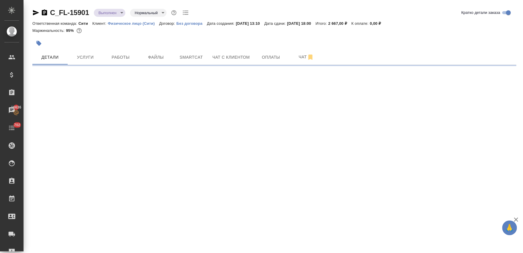
select select "RU"
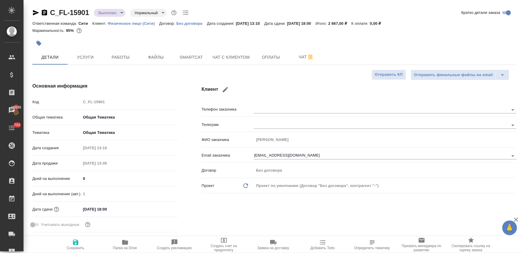
type textarea "x"
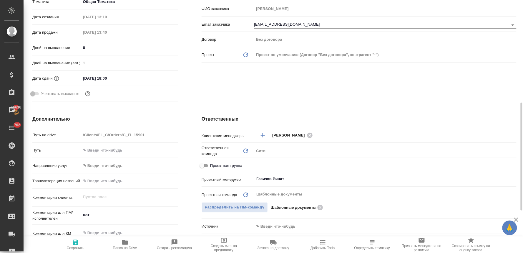
scroll to position [163, 0]
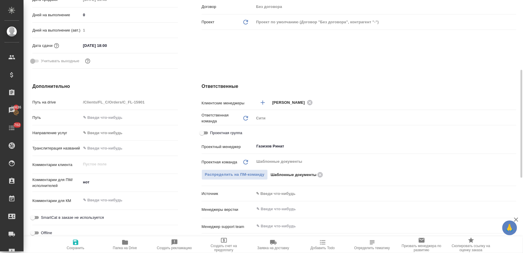
click at [222, 132] on span "Проектная группа" at bounding box center [226, 133] width 32 height 6
click at [213, 132] on input "Проектная группа" at bounding box center [201, 132] width 21 height 7
checkbox input "true"
type textarea "x"
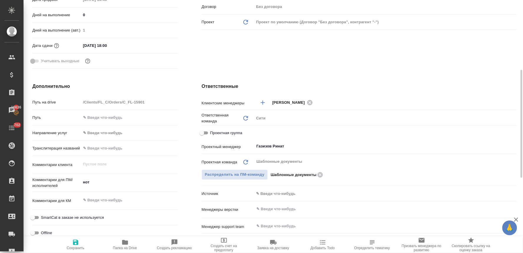
type textarea "x"
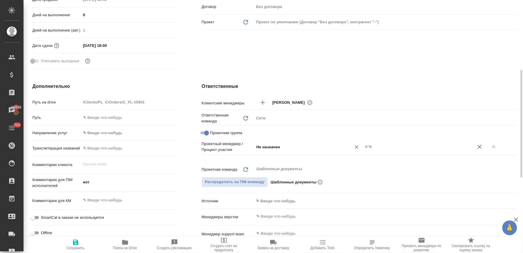
click at [260, 147] on input "Не назначен" at bounding box center [299, 146] width 86 height 7
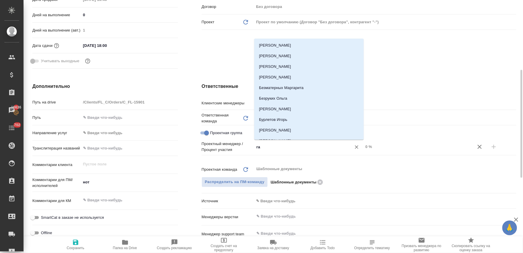
type input "газ"
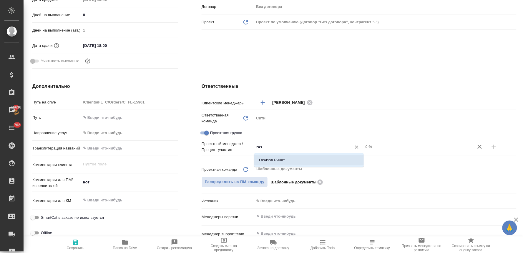
click at [266, 158] on li "Газизов Ринат" at bounding box center [309, 160] width 110 height 11
type textarea "x"
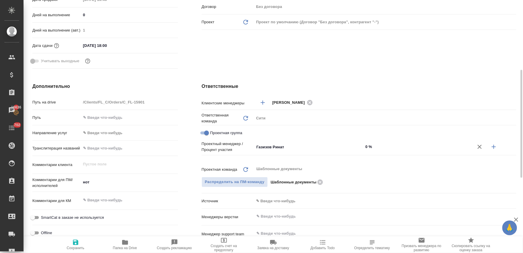
click at [493, 148] on icon "button" at bounding box center [494, 146] width 7 height 7
type textarea "x"
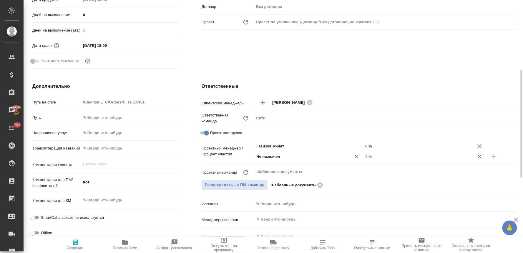
click at [301, 155] on input "Не назначен" at bounding box center [299, 156] width 86 height 7
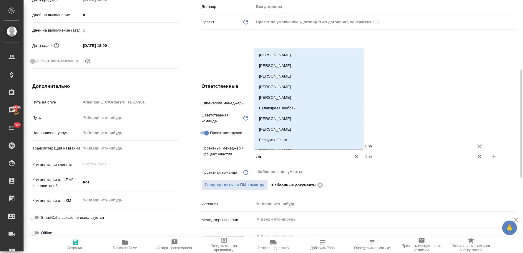
type input "лям"
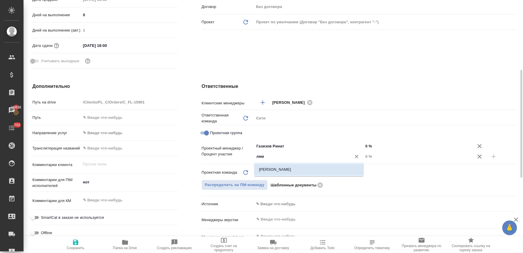
click at [302, 169] on li "[PERSON_NAME]" at bounding box center [309, 169] width 110 height 11
type textarea "x"
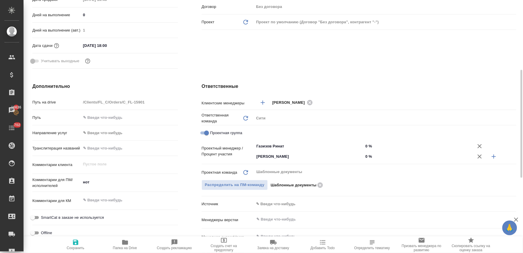
click at [367, 154] on input "0 %" at bounding box center [419, 156] width 110 height 9
type textarea "x"
type input "4 %"
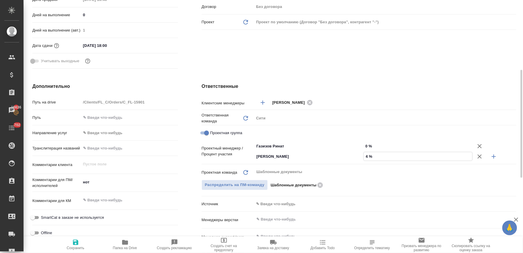
type textarea "x"
type input "40 %"
type textarea "x"
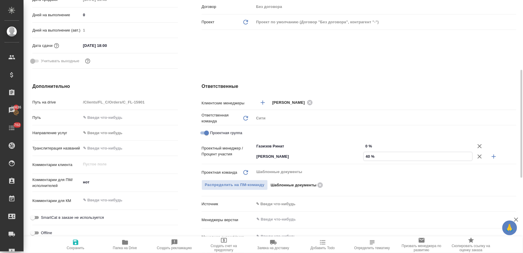
type textarea "x"
type input "40 %"
click at [370, 148] on input "0 %" at bounding box center [418, 146] width 109 height 9
type textarea "x"
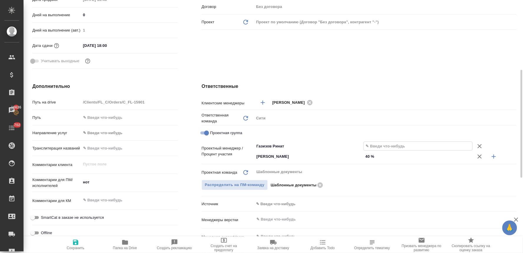
type textarea "x"
type input "6 %"
type textarea "x"
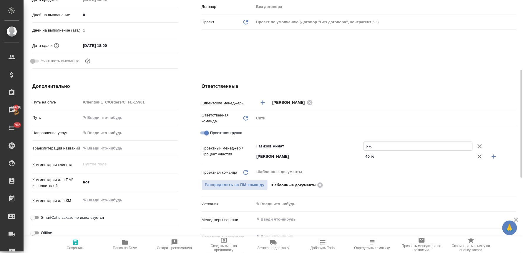
type textarea "x"
type input "60 %"
type textarea "x"
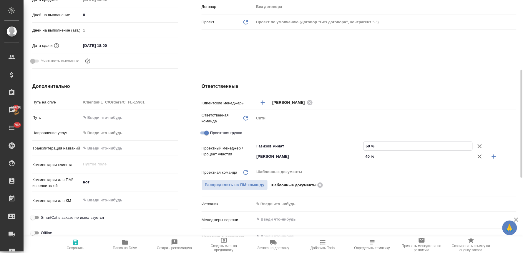
type input "60 %"
click at [74, 241] on icon "button" at bounding box center [75, 242] width 7 height 7
type textarea "x"
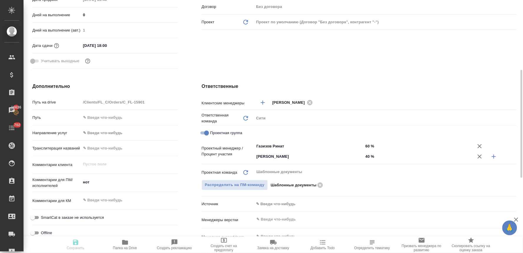
type textarea "x"
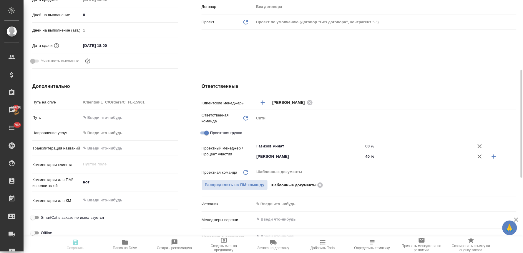
type textarea "x"
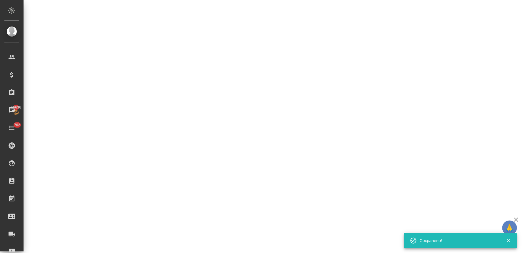
select select "RU"
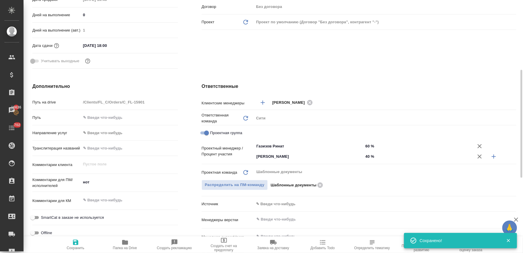
type textarea "x"
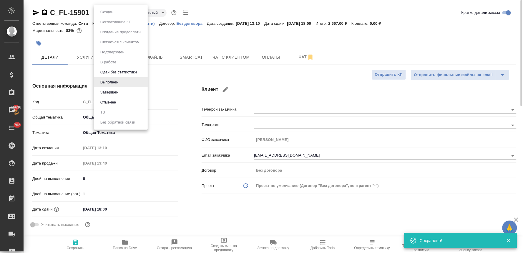
click at [110, 13] on body "🙏 .cls-1 fill:#fff; AWATERA [PERSON_NAME] Спецификации Заказы 16636 Чаты 702 To…" at bounding box center [261, 126] width 523 height 253
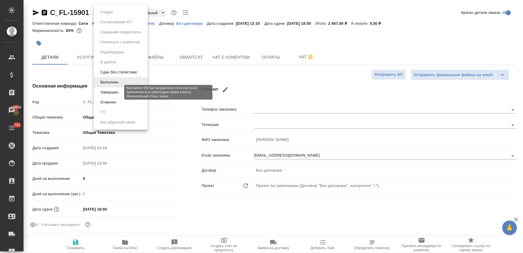
click at [119, 92] on button "Завершен" at bounding box center [109, 92] width 21 height 6
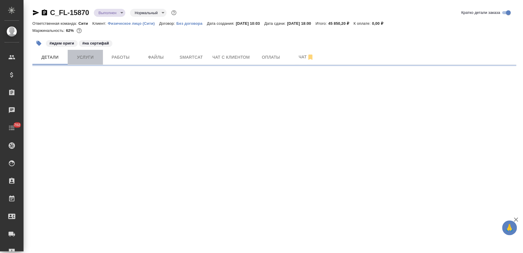
click at [92, 57] on span "Услуги" at bounding box center [85, 57] width 28 height 7
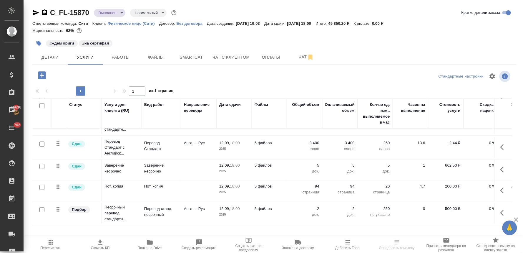
scroll to position [46, 0]
click at [119, 51] on button "Работы" at bounding box center [120, 57] width 35 height 15
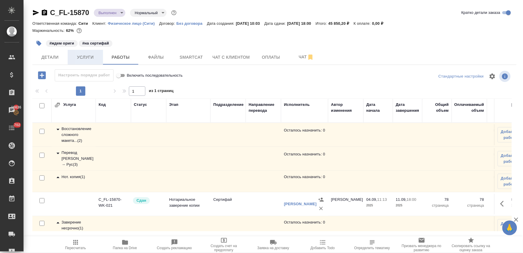
click at [82, 57] on span "Услуги" at bounding box center [85, 57] width 28 height 7
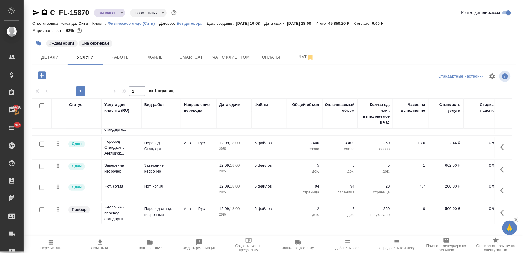
scroll to position [46, 0]
click at [122, 50] on button "Работы" at bounding box center [120, 57] width 35 height 15
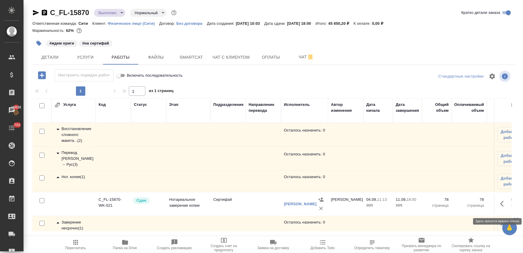
click at [502, 206] on icon "button" at bounding box center [504, 203] width 7 height 7
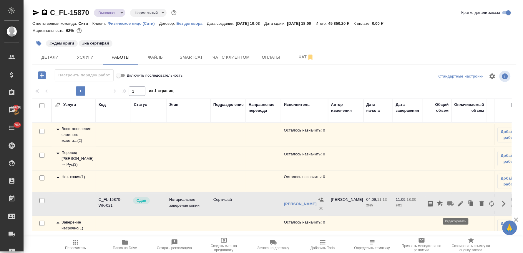
click at [457, 204] on icon "button" at bounding box center [460, 203] width 7 height 7
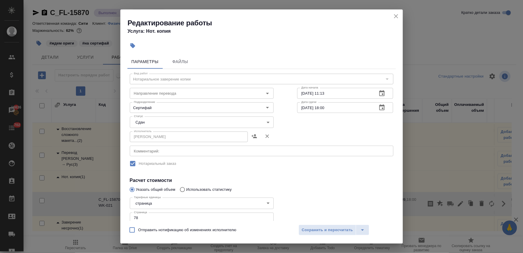
scroll to position [33, 0]
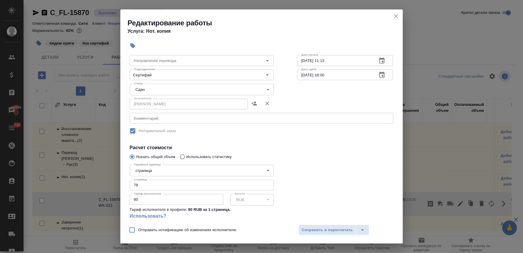
drag, startPoint x: 98, startPoint y: 181, endPoint x: 80, endPoint y: 175, distance: 19.1
click at [93, 180] on div "Редактирование работы Услуга: Нот. копия Параметры Файлы Вид работ Нотариальное…" at bounding box center [261, 126] width 523 height 253
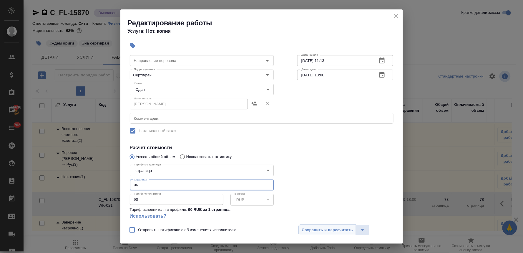
type input "96"
click at [317, 231] on span "Сохранить и пересчитать" at bounding box center [327, 229] width 51 height 7
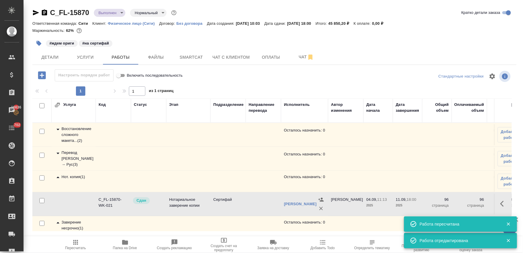
click at [72, 249] on span "Пересчитать" at bounding box center [75, 248] width 21 height 4
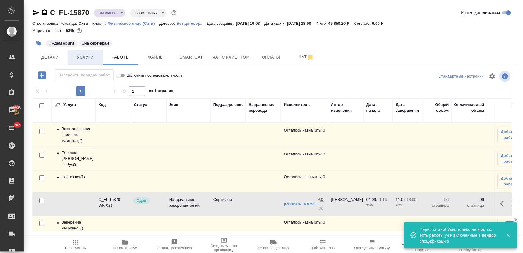
click at [87, 62] on button "Услуги" at bounding box center [85, 57] width 35 height 15
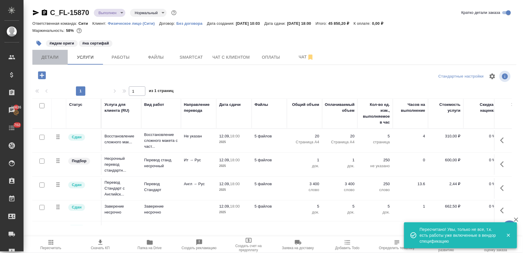
click at [47, 54] on span "Детали" at bounding box center [50, 57] width 28 height 7
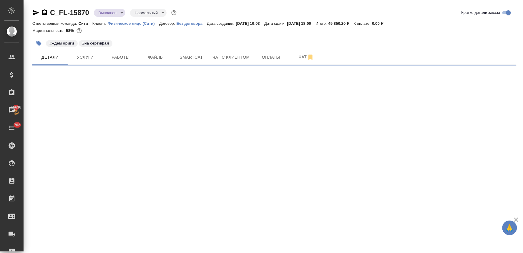
select select "RU"
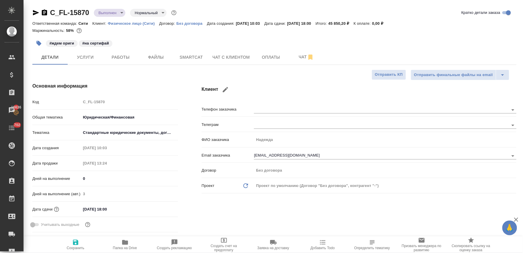
type textarea "x"
click at [86, 57] on span "Услуги" at bounding box center [85, 57] width 28 height 7
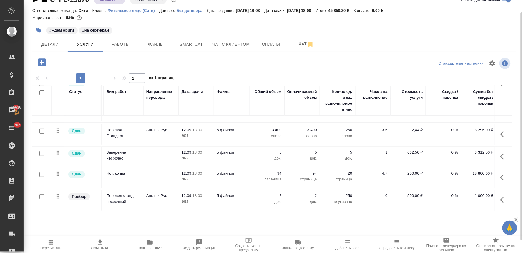
scroll to position [46, 80]
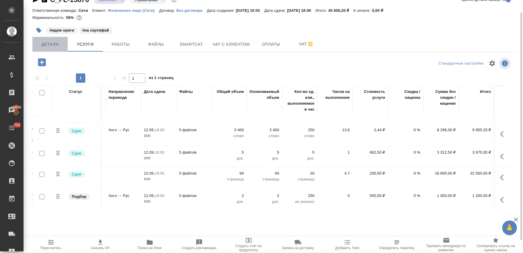
click at [44, 39] on button "Детали" at bounding box center [49, 44] width 35 height 15
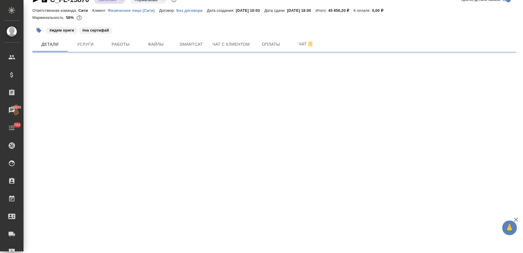
select select "RU"
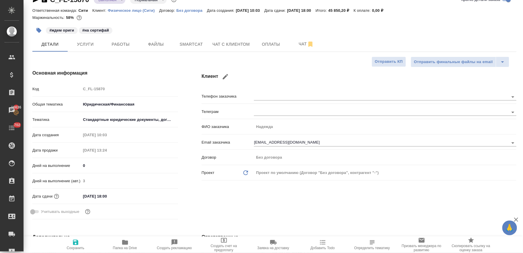
type textarea "x"
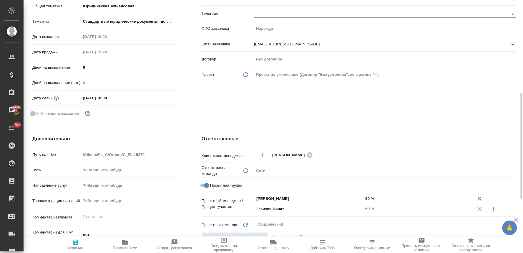
scroll to position [177, 0]
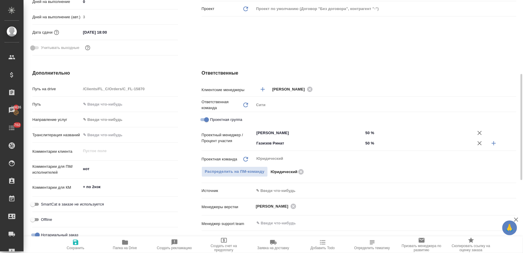
click at [496, 142] on icon "button" at bounding box center [494, 143] width 7 height 7
type textarea "x"
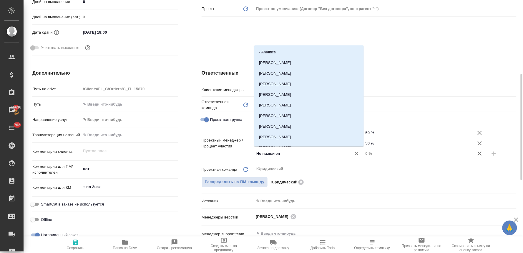
click at [293, 154] on input "Не назначен" at bounding box center [299, 153] width 86 height 7
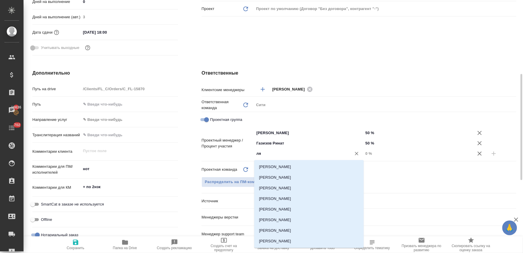
type input "лям"
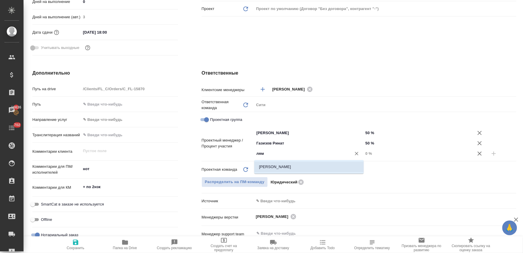
click at [310, 167] on li "[PERSON_NAME]" at bounding box center [309, 166] width 110 height 11
type textarea "x"
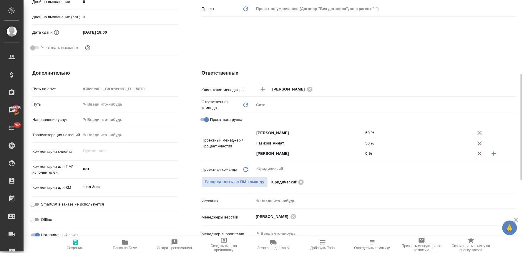
click at [370, 150] on input "0 %" at bounding box center [419, 153] width 110 height 9
type textarea "x"
type input "5 %"
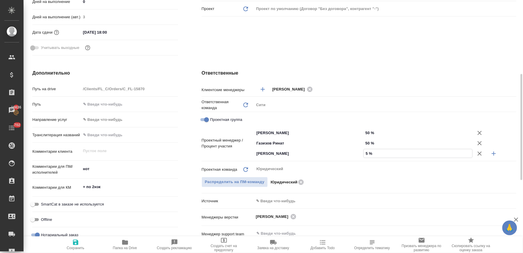
type textarea "x"
type input "58 %"
type textarea "x"
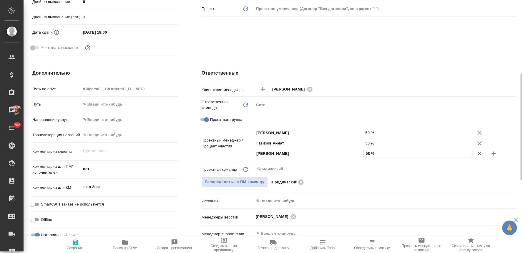
type textarea "x"
type input "58 %"
drag, startPoint x: 370, startPoint y: 143, endPoint x: 358, endPoint y: 141, distance: 12.5
click at [358, 141] on div "[PERSON_NAME] ​ 50 %" at bounding box center [385, 143] width 263 height 10
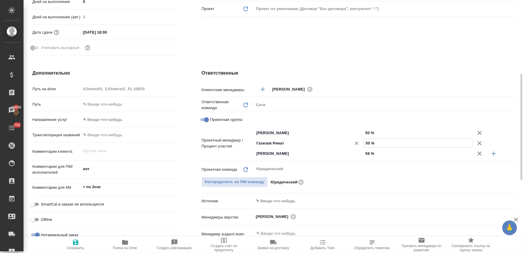
type input "2 %"
type textarea "x"
type input "21 %"
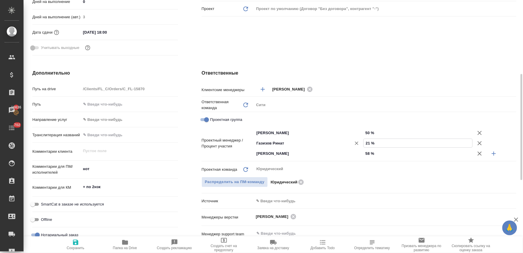
type textarea "x"
type input "21 %"
drag, startPoint x: 372, startPoint y: 130, endPoint x: 362, endPoint y: 131, distance: 9.1
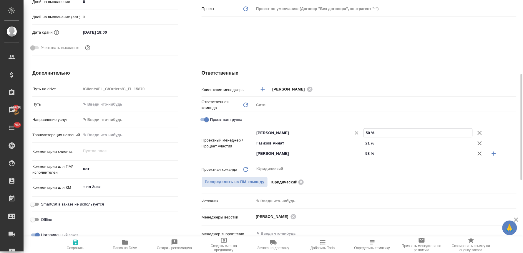
click at [362, 131] on div "[PERSON_NAME] ​ 50 %" at bounding box center [385, 133] width 263 height 10
type textarea "x"
type input "21 %"
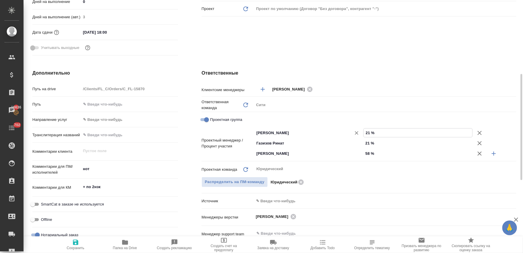
type textarea "x"
type input "21 %"
click at [375, 58] on div "Ответственные Клиентские менеджеры [PERSON_NAME] ​ Ответственная команда Обнови…" at bounding box center [359, 187] width 339 height 259
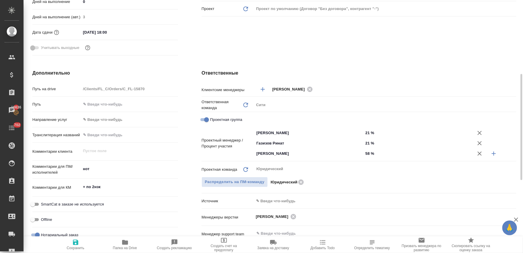
click at [82, 247] on span "Сохранить" at bounding box center [76, 248] width 18 height 4
type textarea "x"
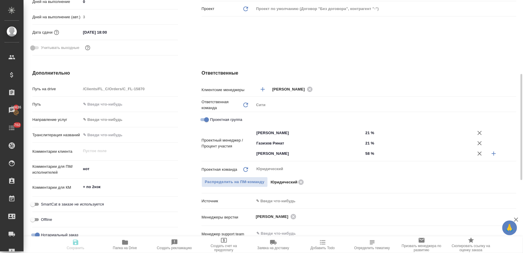
type textarea "x"
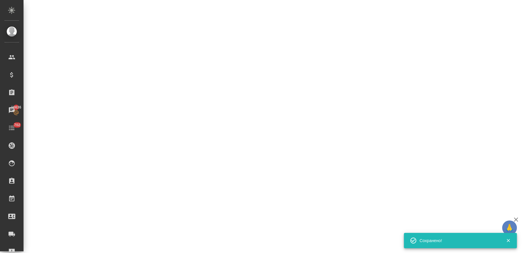
select select "RU"
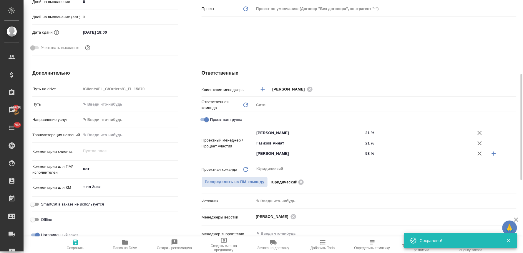
type textarea "x"
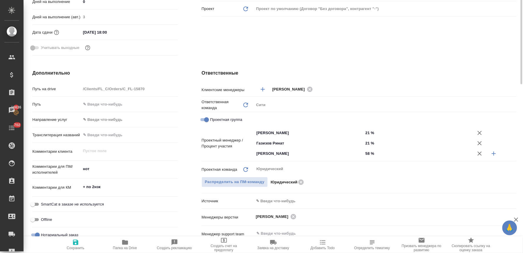
scroll to position [0, 0]
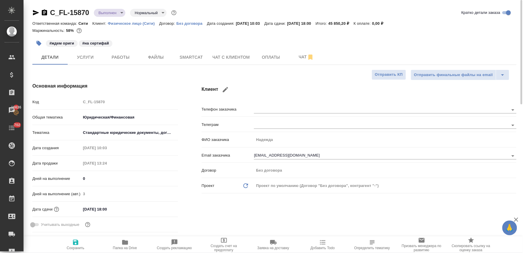
click at [113, 10] on body "🙏 .cls-1 fill:#fff; AWATERA [PERSON_NAME] Спецификации Заказы 16636 Чаты 702 To…" at bounding box center [261, 126] width 523 height 253
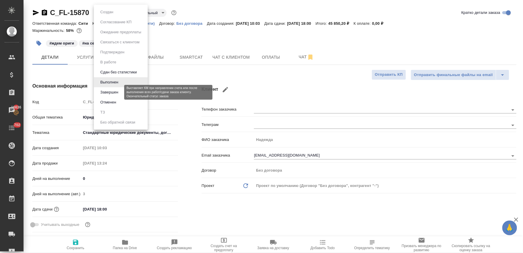
click at [118, 90] on button "Завершен" at bounding box center [109, 92] width 21 height 6
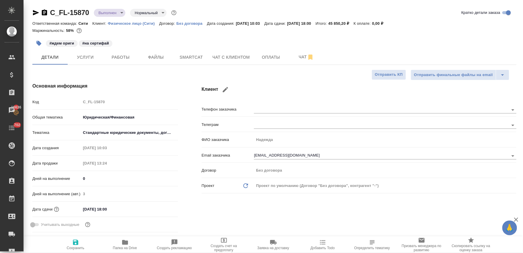
type textarea "x"
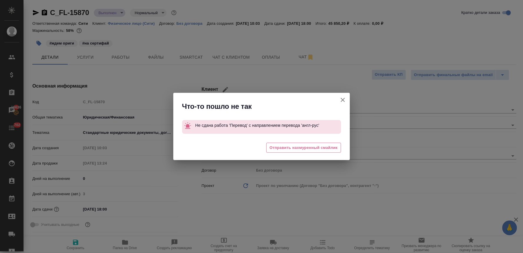
click at [340, 99] on icon "button" at bounding box center [343, 99] width 7 height 7
type textarea "x"
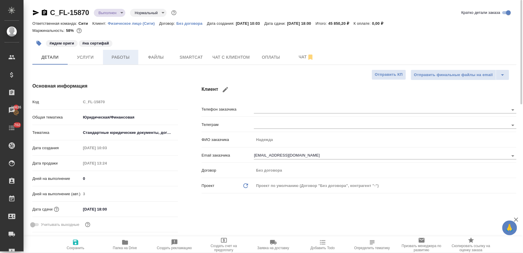
click at [125, 56] on span "Работы" at bounding box center [121, 57] width 28 height 7
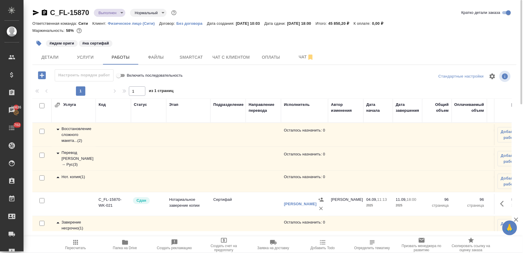
click at [71, 157] on div "Перевод [PERSON_NAME] → Рус ( 3 )" at bounding box center [73, 159] width 38 height 18
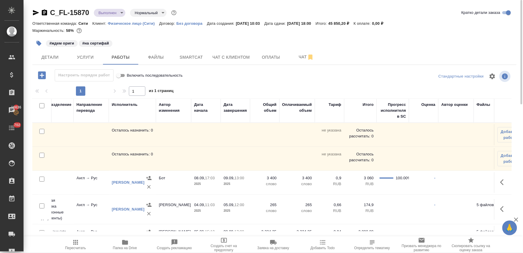
scroll to position [0, 181]
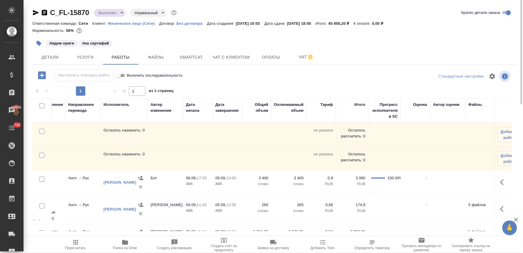
click at [74, 239] on button "Пересчитать" at bounding box center [75, 244] width 49 height 16
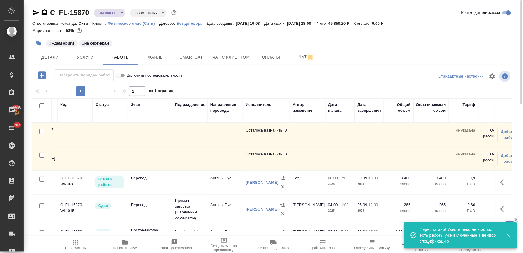
scroll to position [0, 0]
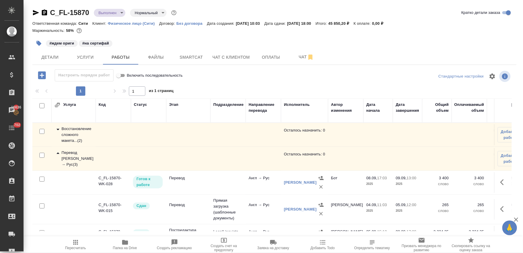
click at [36, 14] on icon "button" at bounding box center [36, 12] width 6 height 5
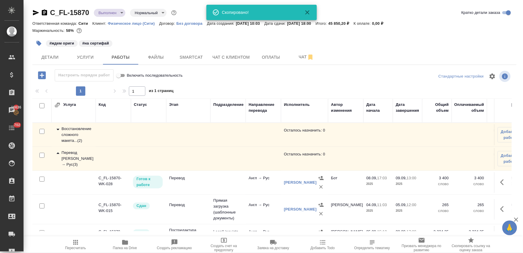
click at [471, 6] on div "C_FL-15870 Выполнен completed Нормальный normal Кратко детали заказа Ответствен…" at bounding box center [274, 123] width 491 height 246
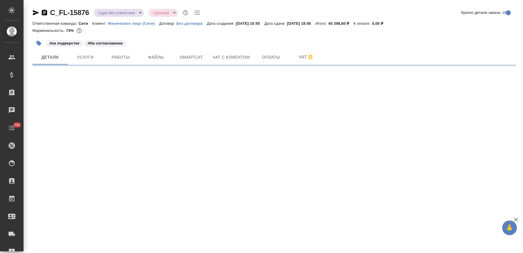
select select "RU"
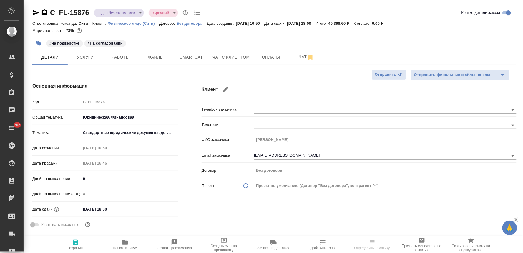
type textarea "x"
click at [129, 57] on span "Работы" at bounding box center [121, 57] width 28 height 7
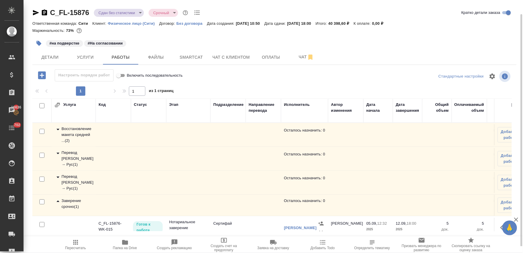
scroll to position [20, 0]
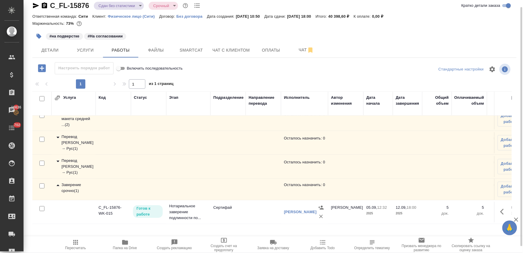
click at [501, 208] on icon "button" at bounding box center [504, 211] width 7 height 7
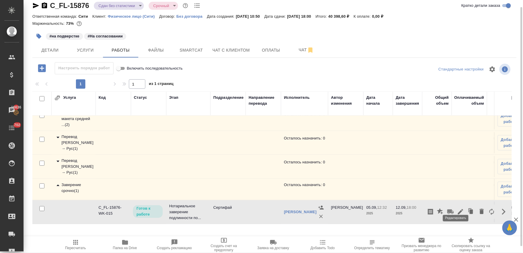
click at [459, 208] on icon "button" at bounding box center [460, 211] width 7 height 7
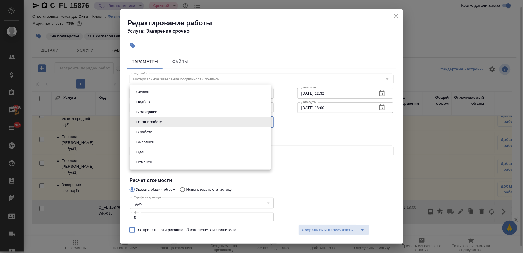
click at [164, 120] on body "🙏 .cls-1 fill:#fff; AWATERA [PERSON_NAME] Спецификации Заказы 16636 Чаты 702 To…" at bounding box center [261, 126] width 523 height 253
click at [160, 152] on li "Сдан" at bounding box center [200, 152] width 141 height 10
type input "closed"
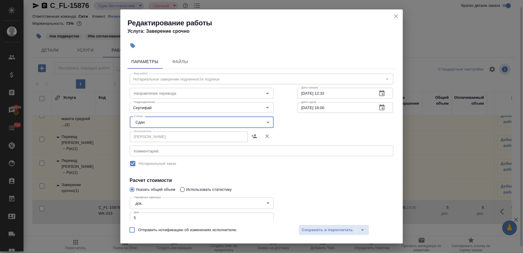
click at [325, 184] on div "Вид работ Нотариальное заверение подлинности подписи Вид работ Направление пере…" at bounding box center [262, 177] width 269 height 216
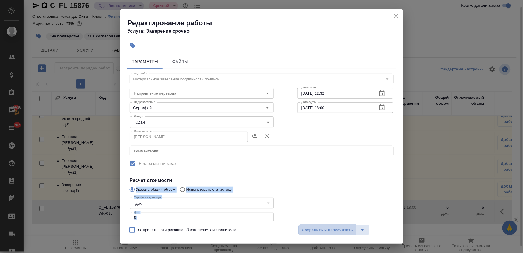
click at [336, 227] on span "Сохранить и пересчитать" at bounding box center [327, 229] width 51 height 7
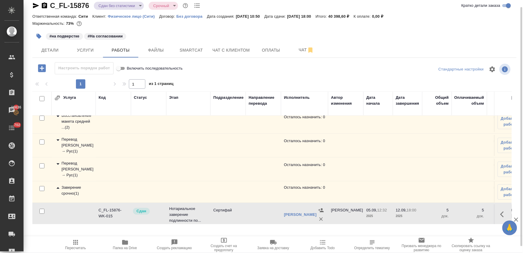
scroll to position [0, 0]
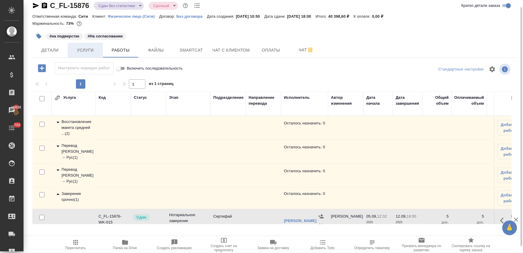
click at [87, 47] on span "Услуги" at bounding box center [85, 50] width 28 height 7
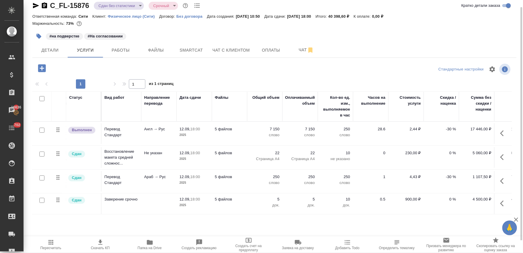
scroll to position [0, 80]
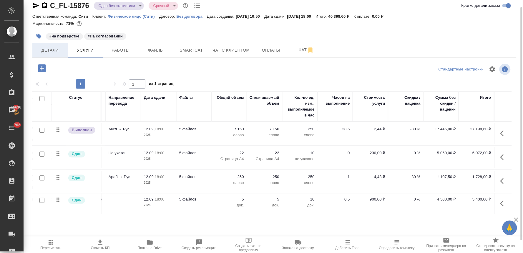
click at [47, 47] on span "Детали" at bounding box center [50, 50] width 28 height 7
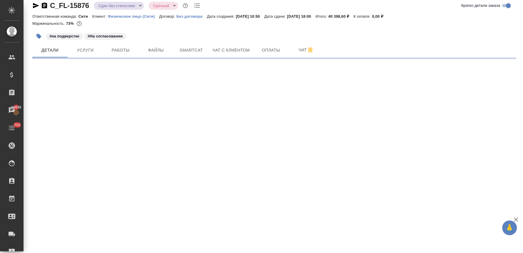
select select "RU"
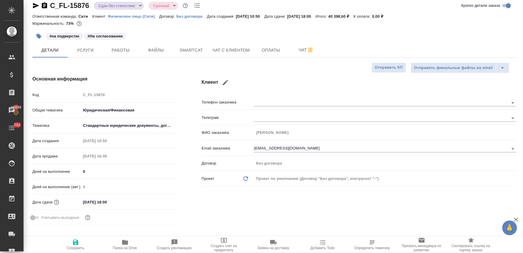
type textarea "x"
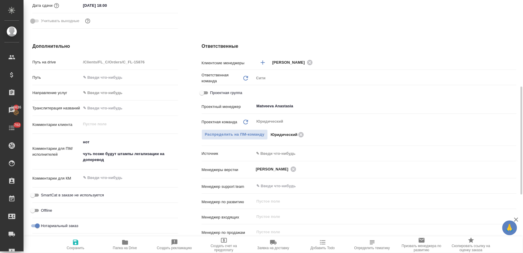
click at [221, 93] on span "Проектная группа" at bounding box center [226, 93] width 32 height 6
click at [213, 93] on input "Проектная группа" at bounding box center [201, 92] width 21 height 7
checkbox input "true"
type textarea "x"
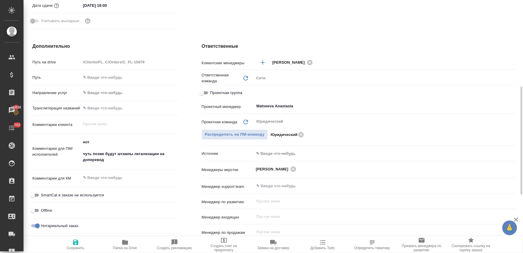
type textarea "x"
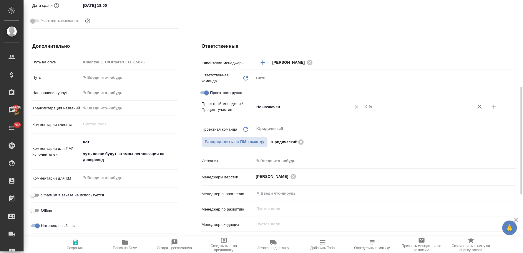
click at [267, 109] on input "Не назначен" at bounding box center [299, 106] width 86 height 7
type input "matv"
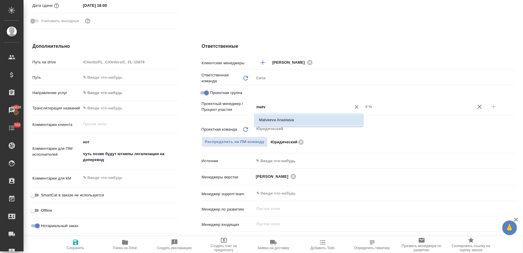
click at [277, 121] on li "Matveeva Anastasia" at bounding box center [309, 120] width 110 height 11
type textarea "x"
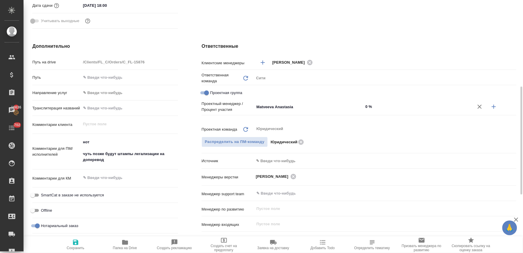
click at [496, 106] on icon "button" at bounding box center [494, 107] width 4 height 4
type textarea "x"
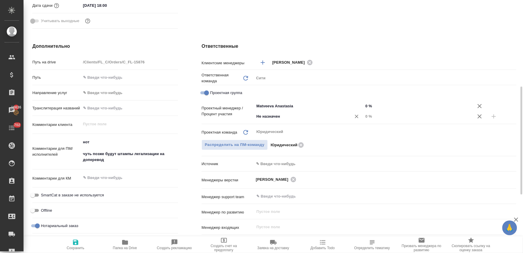
click at [310, 116] on input "Не назначен" at bounding box center [299, 116] width 86 height 7
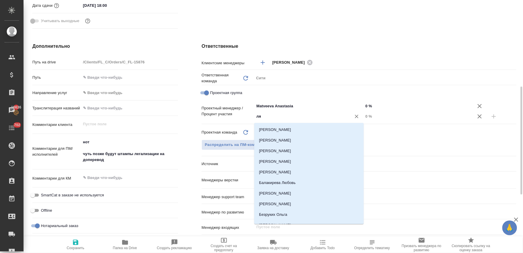
type input "лям"
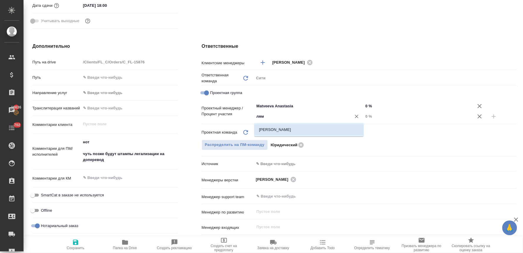
click at [307, 129] on li "[PERSON_NAME]" at bounding box center [309, 129] width 110 height 11
type textarea "x"
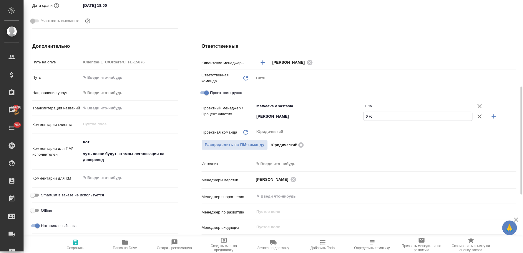
click at [372, 113] on input "0 %" at bounding box center [418, 116] width 109 height 9
type textarea "x"
type input "1 %"
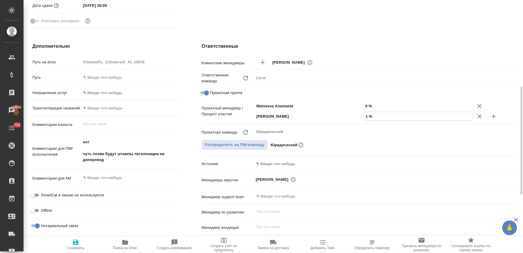
type textarea "x"
type input "13 %"
type textarea "x"
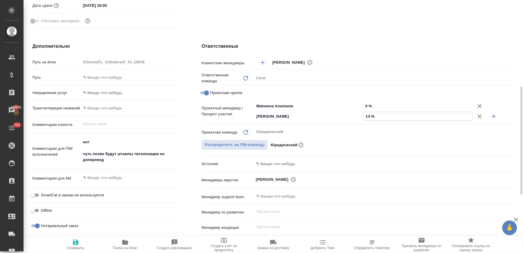
type textarea "x"
type input "13 %"
click at [368, 103] on input "0 %" at bounding box center [419, 106] width 110 height 9
type textarea "x"
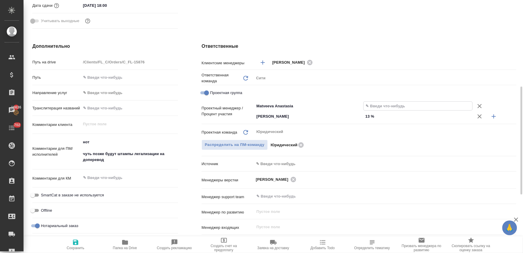
type textarea "x"
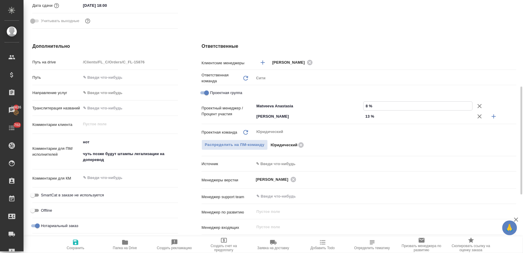
type input "87 %"
type textarea "x"
type input "87 %"
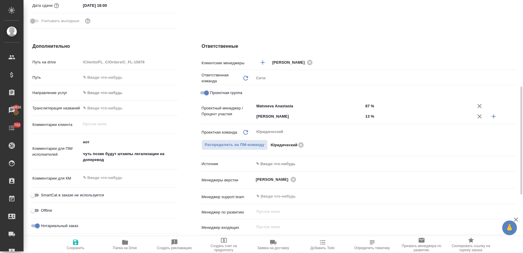
click at [402, 40] on div "Ответственные Клиентские менеджеры Лямина Надежда ​ Ответственная команда Обнов…" at bounding box center [359, 155] width 339 height 248
click at [80, 241] on span "Сохранить" at bounding box center [75, 244] width 42 height 11
type textarea "x"
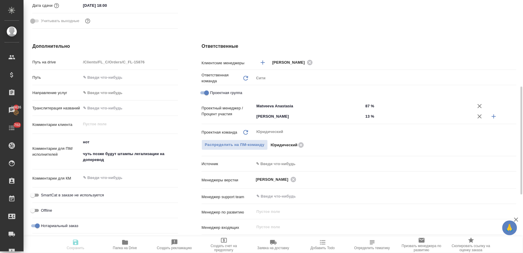
type textarea "x"
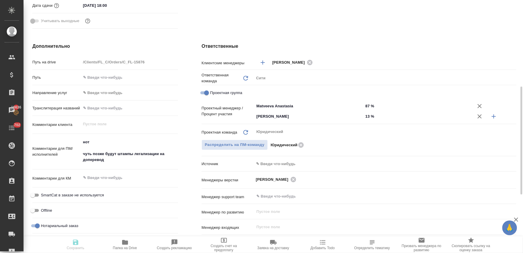
type textarea "x"
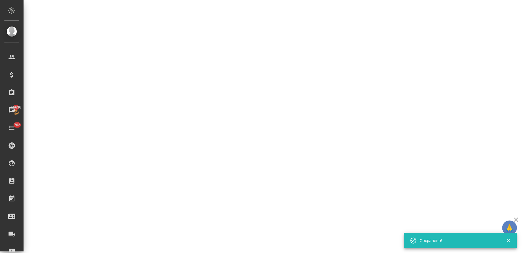
select select "RU"
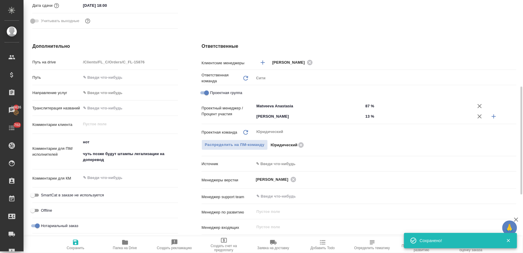
type textarea "x"
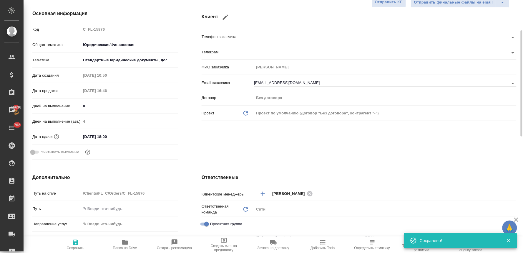
scroll to position [0, 0]
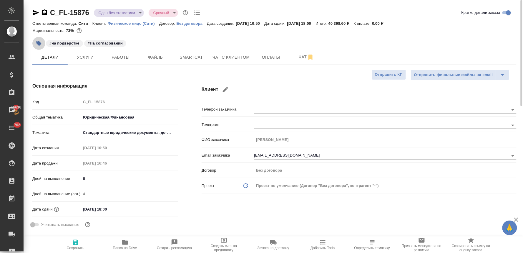
click at [37, 45] on icon "button" at bounding box center [39, 43] width 6 height 6
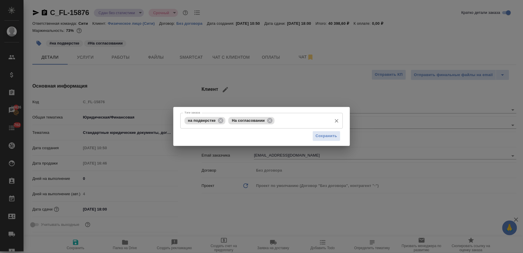
click at [299, 124] on input "Тэги заказа" at bounding box center [302, 120] width 53 height 10
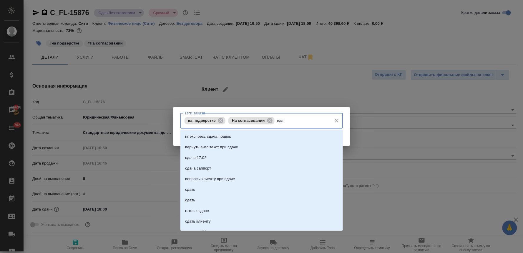
type input "сдан"
click at [277, 167] on li "сдан" at bounding box center [262, 168] width 163 height 11
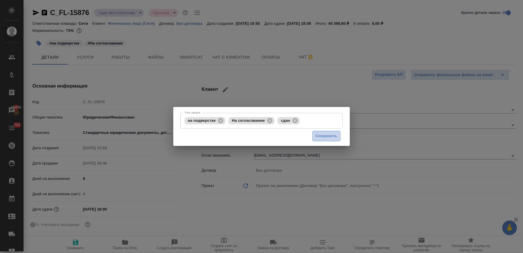
click at [315, 136] on button "Сохранить" at bounding box center [327, 136] width 28 height 10
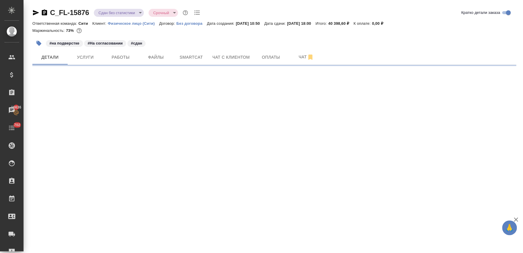
select select "RU"
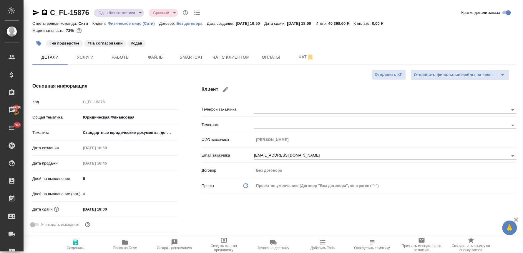
type textarea "x"
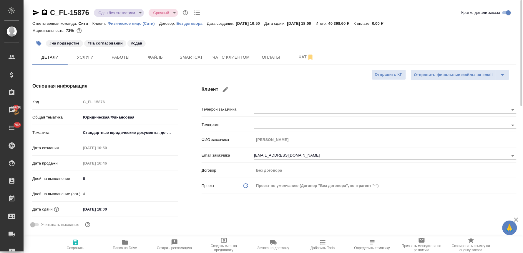
type textarea "x"
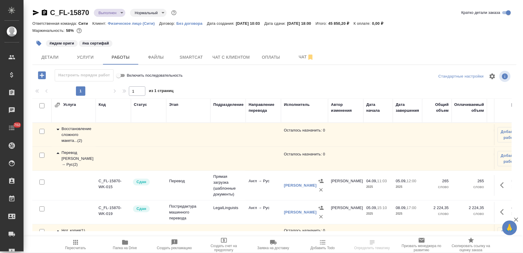
click at [75, 130] on div "Восстановление сложного макета... ( 2 )" at bounding box center [73, 135] width 38 height 18
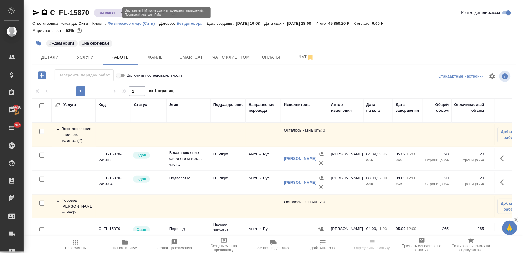
click at [111, 13] on body "🙏 .cls-1 fill:#fff; AWATERA [PERSON_NAME] Спецификации Заказы 16636 Чаты 702 To…" at bounding box center [261, 126] width 523 height 253
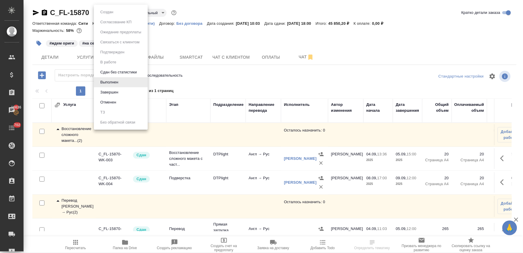
click at [121, 92] on li "Завершен" at bounding box center [121, 92] width 54 height 10
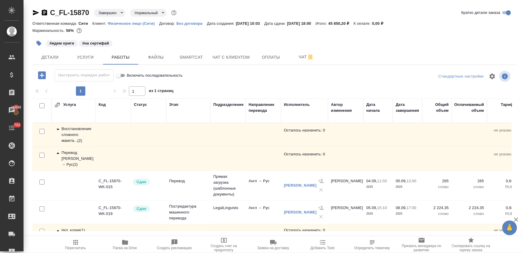
click at [445, 39] on div "#ждем ориги #на сертифай" at bounding box center [274, 43] width 484 height 13
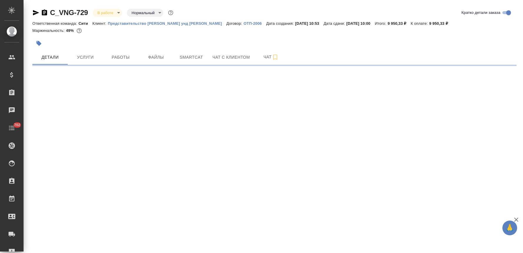
select select "RU"
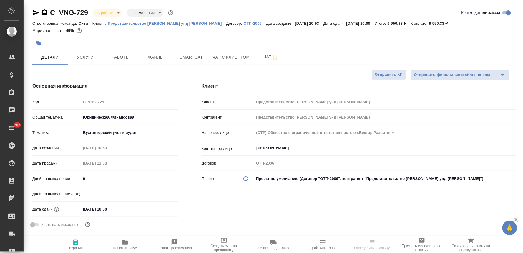
type textarea "x"
click at [184, 39] on div at bounding box center [193, 43] width 323 height 13
click at [45, 11] on icon "button" at bounding box center [44, 12] width 5 height 6
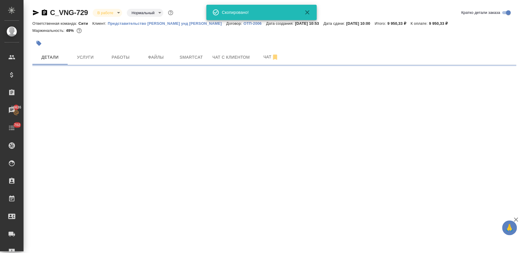
select select "RU"
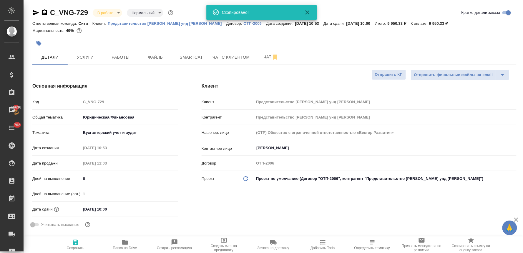
type textarea "x"
drag, startPoint x: 167, startPoint y: 82, endPoint x: 167, endPoint y: 79, distance: 3.0
click at [167, 81] on div "Основная информация Код C_VNG-729 Общая тематика Юридическая/Финансовая yr-fn Т…" at bounding box center [105, 159] width 169 height 176
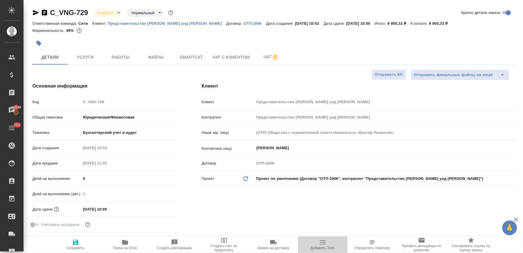
click at [322, 247] on span "Добавить Todo" at bounding box center [323, 248] width 24 height 4
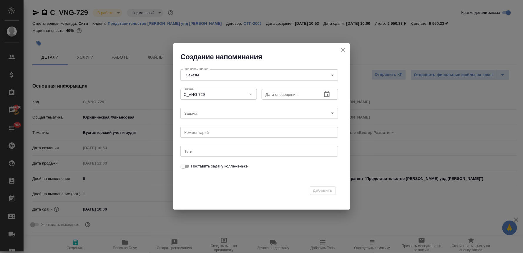
click at [325, 92] on icon "button" at bounding box center [327, 94] width 5 height 6
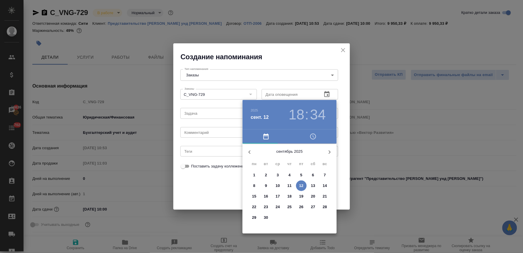
click at [254, 197] on p "15" at bounding box center [254, 196] width 4 height 6
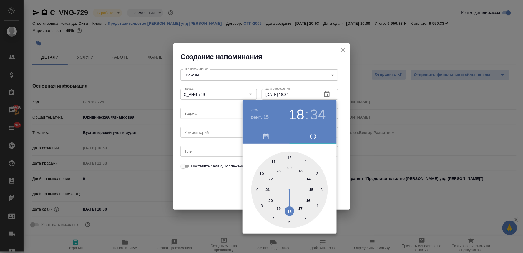
click at [261, 174] on div at bounding box center [289, 189] width 77 height 77
click at [290, 156] on div at bounding box center [289, 189] width 77 height 77
type input "15.09.2025 10:00"
click at [219, 187] on div at bounding box center [261, 126] width 523 height 253
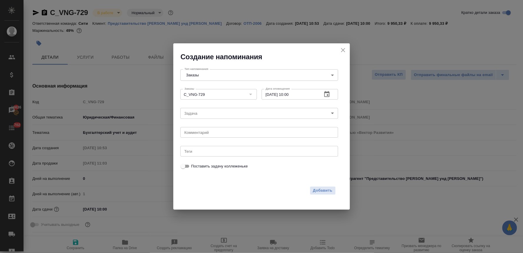
click at [222, 115] on body "🙏 .cls-1 fill:#fff; AWATERA Lyamina Nadezhda Клиенты Спецификации Заказы 16636 …" at bounding box center [261, 126] width 523 height 253
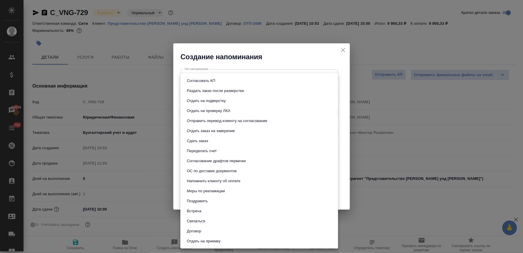
click at [226, 140] on li "Сдать заказ" at bounding box center [260, 141] width 158 height 10
type input "Сдать заказ"
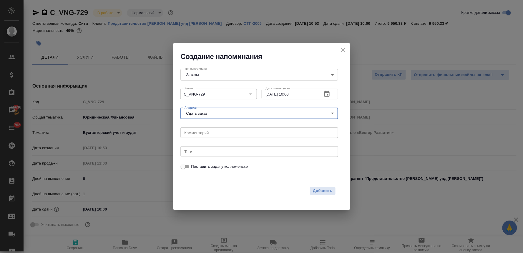
click at [217, 166] on span "Поставить задачу коллеженьке" at bounding box center [219, 166] width 57 height 6
click at [194, 166] on input "Поставить задачу коллеженьке" at bounding box center [183, 166] width 21 height 7
checkbox input "true"
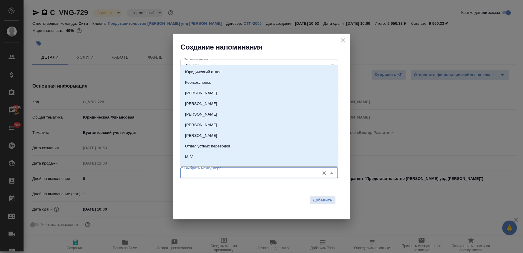
click at [228, 172] on input "Выбрать менеджера" at bounding box center [249, 172] width 135 height 7
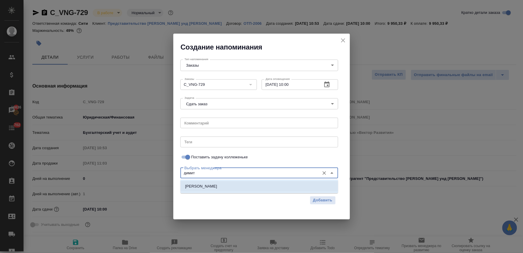
click at [226, 182] on li "Димитриева Юлия" at bounding box center [260, 186] width 158 height 11
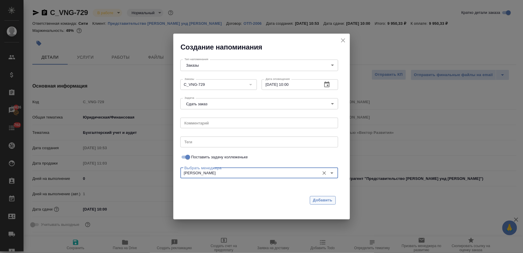
type input "Димитриева Юлия"
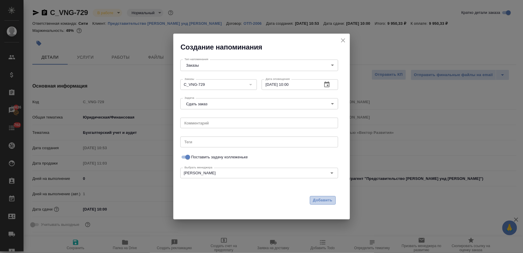
click at [326, 201] on span "Добавить" at bounding box center [322, 200] width 19 height 7
checkbox input "false"
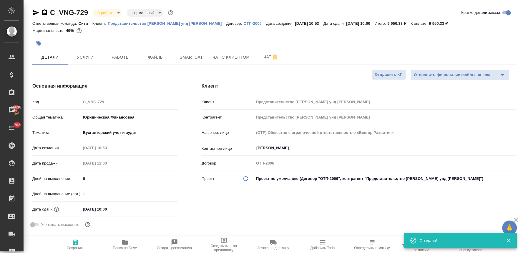
type textarea "x"
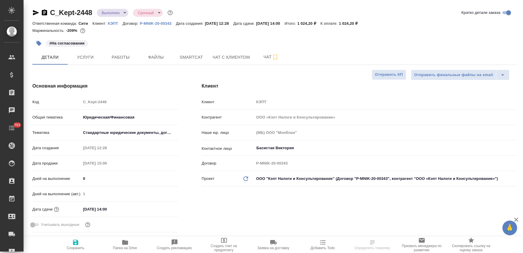
select select "RU"
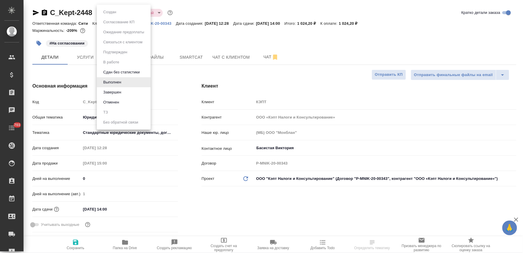
click at [109, 13] on body "🙏 .cls-1 fill:#fff; AWATERA [PERSON_NAME] Спецификации Заказы Чаты 703 Todo Про…" at bounding box center [261, 126] width 523 height 253
click at [186, 42] on div at bounding box center [261, 126] width 523 height 253
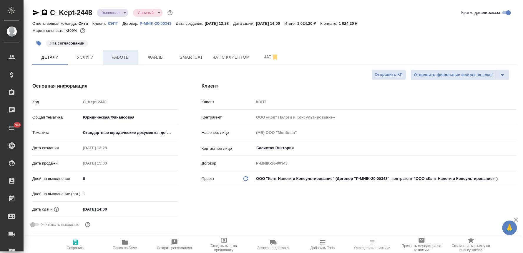
click at [120, 59] on span "Работы" at bounding box center [121, 57] width 28 height 7
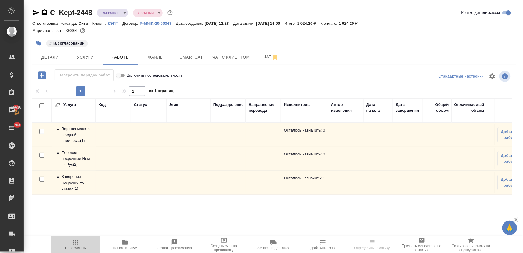
click at [78, 246] on span "Пересчитать" at bounding box center [75, 248] width 21 height 4
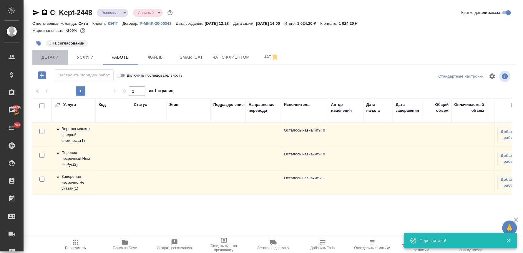
click at [54, 60] on span "Детали" at bounding box center [50, 57] width 28 height 7
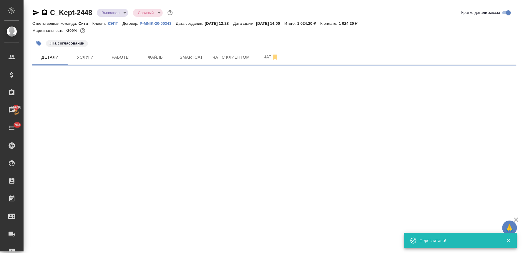
select select "RU"
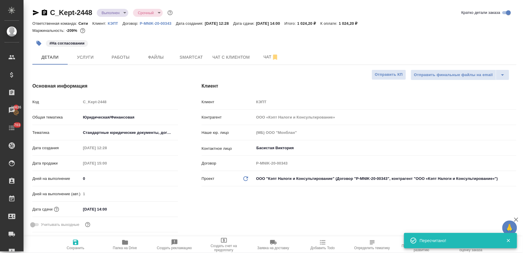
type textarea "x"
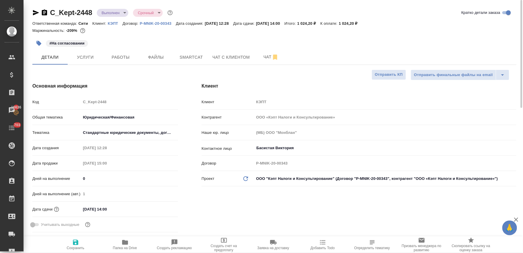
click at [458, 32] on div "Маржинальность: -209%" at bounding box center [274, 31] width 484 height 8
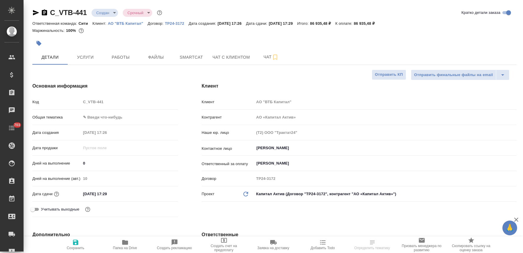
select select "RU"
drag, startPoint x: 173, startPoint y: 87, endPoint x: 116, endPoint y: 44, distance: 70.9
click at [169, 86] on h4 "Основная информация" at bounding box center [105, 85] width 146 height 7
click at [44, 13] on icon "button" at bounding box center [44, 12] width 7 height 7
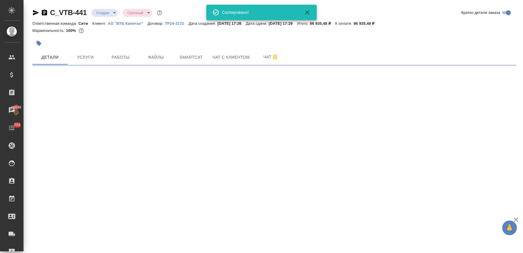
select select "RU"
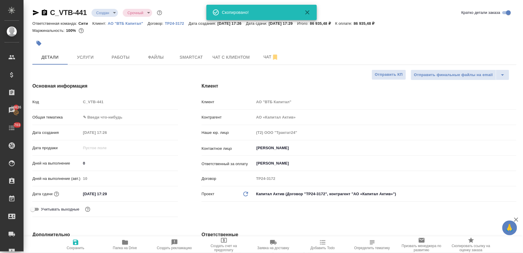
type textarea "x"
click at [491, 54] on div "Детали Услуги Работы Файлы Smartcat Чат с клиентом Чат" at bounding box center [274, 57] width 484 height 15
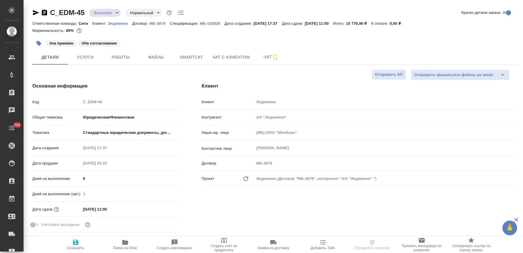
select select "RU"
click at [43, 12] on icon "button" at bounding box center [44, 12] width 5 height 6
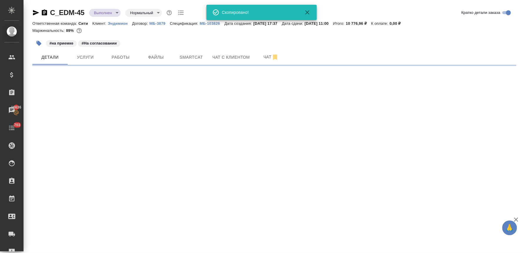
select select "RU"
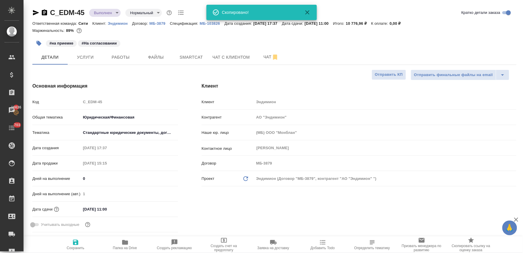
type textarea "x"
click at [124, 89] on h4 "Основная информация" at bounding box center [105, 85] width 146 height 7
click at [74, 63] on button "Услуги" at bounding box center [85, 57] width 35 height 15
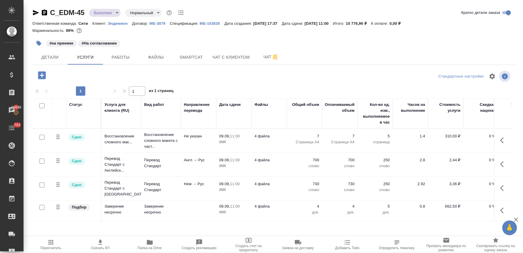
scroll to position [1, 0]
click at [128, 76] on div at bounding box center [112, 75] width 161 height 12
click at [39, 57] on span "Детали" at bounding box center [50, 57] width 28 height 7
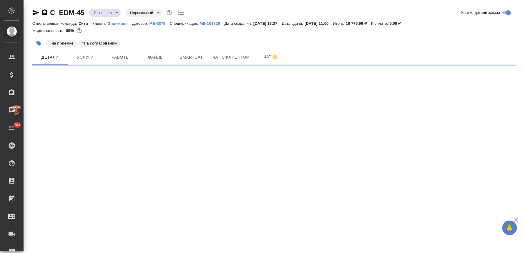
select select "RU"
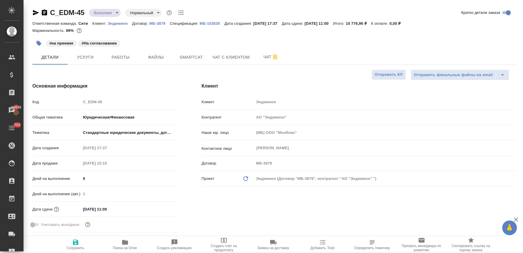
type textarea "x"
click at [124, 208] on input "09.09.2025 11:00" at bounding box center [107, 209] width 52 height 9
click at [163, 209] on icon "button" at bounding box center [161, 208] width 7 height 7
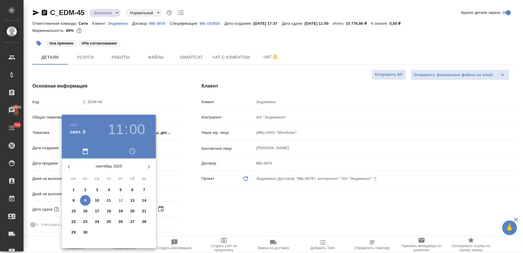
click at [121, 210] on p "19" at bounding box center [121, 211] width 4 height 6
type input "19.09.2025 11:00"
type textarea "x"
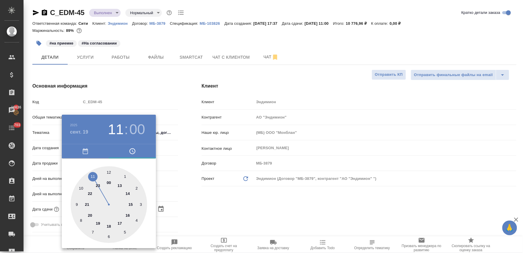
click at [275, 203] on div at bounding box center [261, 126] width 523 height 253
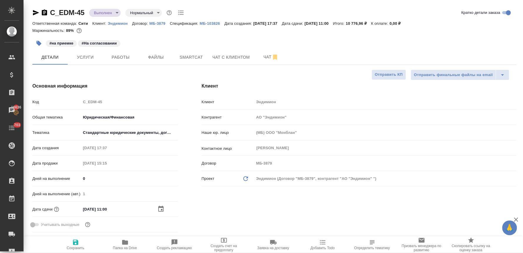
click at [76, 242] on icon "button" at bounding box center [75, 241] width 5 height 5
type textarea "x"
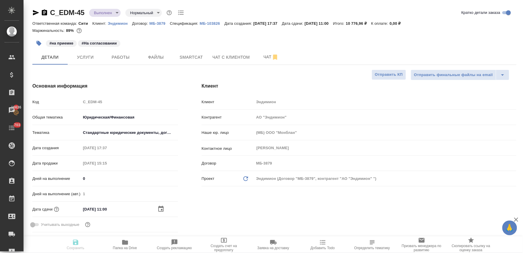
type textarea "x"
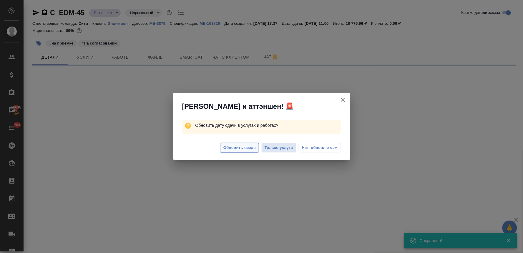
select select "RU"
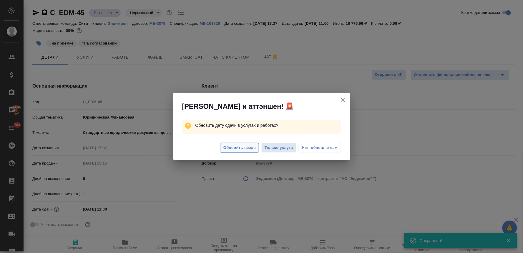
type textarea "x"
click at [239, 149] on span "Обновить везде" at bounding box center [240, 147] width 32 height 7
type textarea "x"
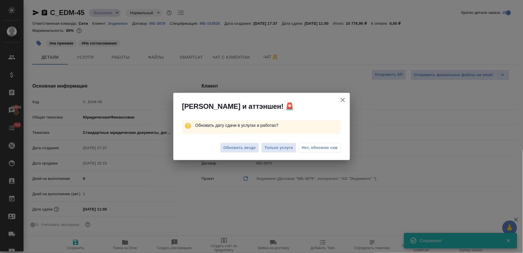
type textarea "x"
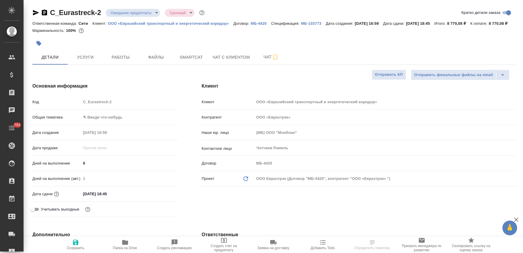
select select "RU"
click at [44, 15] on icon "button" at bounding box center [44, 12] width 7 height 7
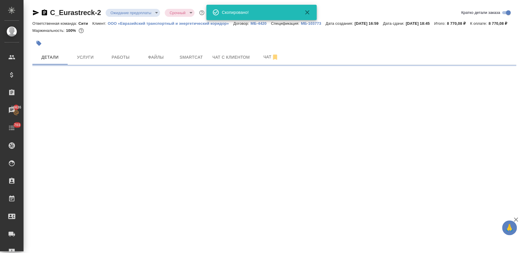
select select "RU"
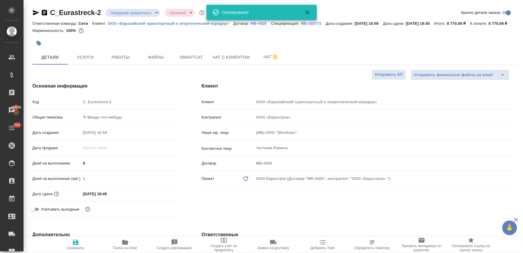
type textarea "x"
click at [130, 34] on div "Маржинальность: 100%" at bounding box center [274, 31] width 484 height 8
type textarea "x"
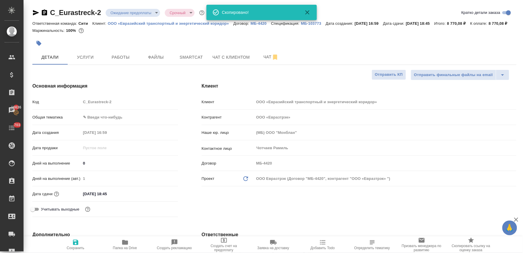
type textarea "x"
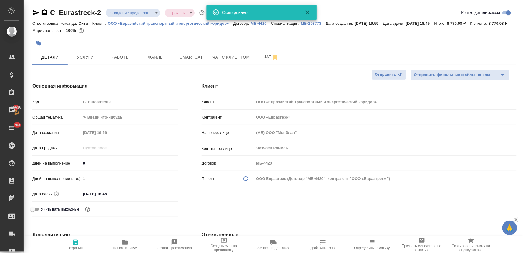
type textarea "x"
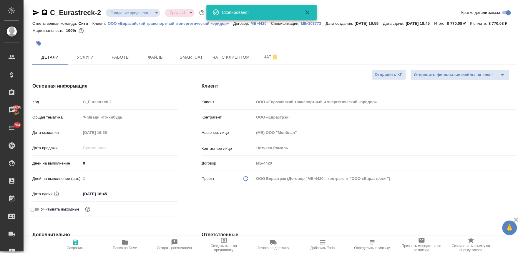
type textarea "x"
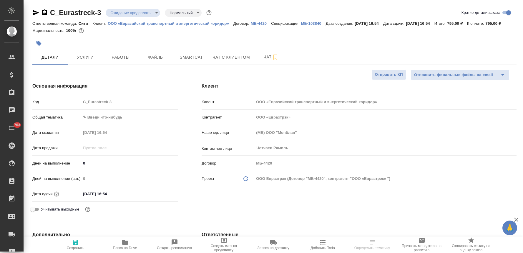
select select "RU"
click at [44, 13] on icon "button" at bounding box center [44, 12] width 5 height 6
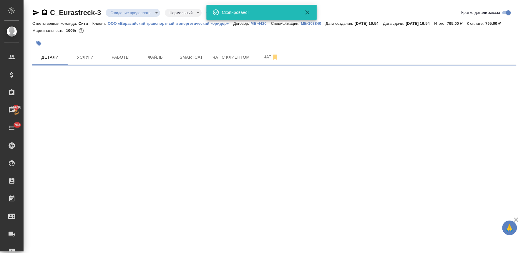
select select "RU"
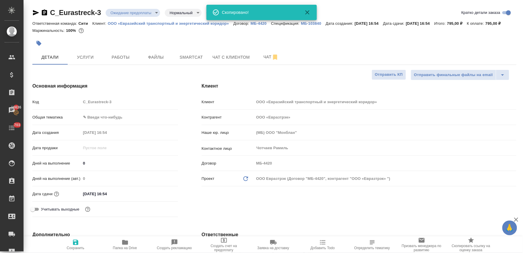
type textarea "x"
drag, startPoint x: 498, startPoint y: 58, endPoint x: 478, endPoint y: 57, distance: 19.8
click at [498, 58] on div "Детали Услуги Работы Файлы Smartcat Чат с клиентом Чат" at bounding box center [274, 57] width 484 height 15
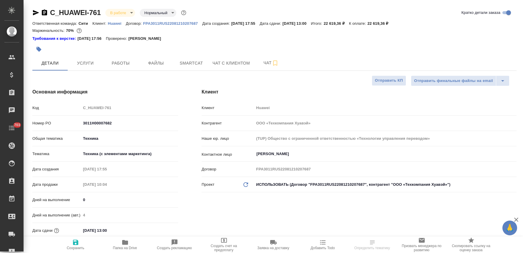
select select "RU"
click at [119, 246] on span "Папка на Drive" at bounding box center [125, 248] width 24 height 4
click at [68, 109] on div "Код C_HUAWEI-761" at bounding box center [105, 107] width 146 height 10
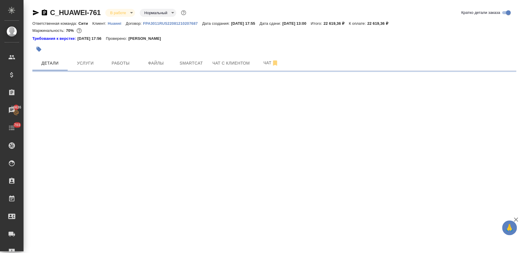
select select "RU"
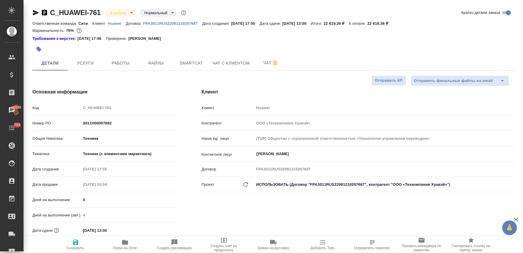
type textarea "x"
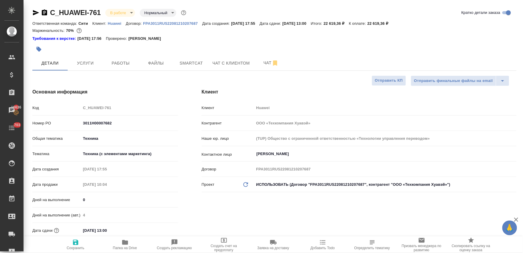
type textarea "x"
click at [328, 248] on span "Добавить Todo" at bounding box center [323, 248] width 24 height 4
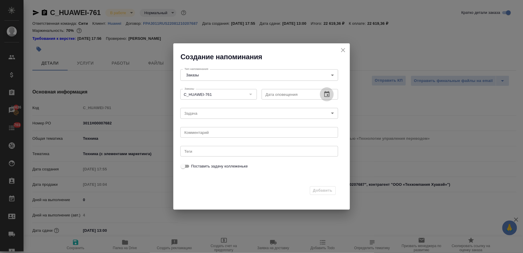
click at [328, 93] on icon "button" at bounding box center [327, 94] width 7 height 7
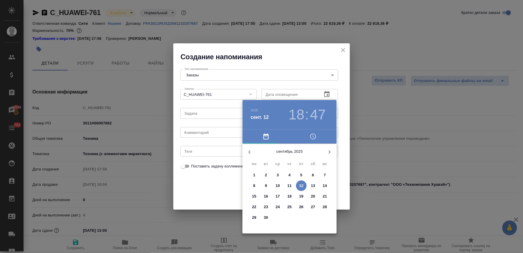
click at [255, 196] on p "15" at bounding box center [254, 196] width 4 height 6
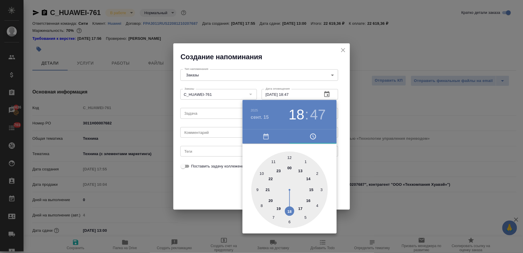
click at [301, 171] on div at bounding box center [289, 189] width 77 height 77
click at [289, 156] on div at bounding box center [289, 189] width 77 height 77
type input "[DATE] 13:00"
click at [193, 185] on div at bounding box center [261, 126] width 523 height 253
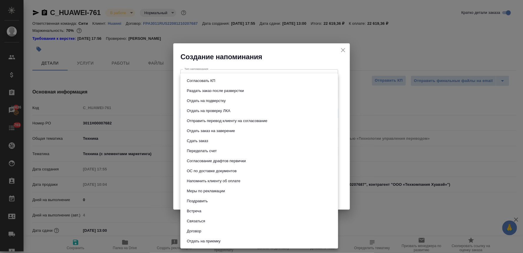
click at [197, 115] on body "🙏 .cls-1 fill:#fff; AWATERA [PERSON_NAME] Спецификации Заказы 16636 Чаты 703 To…" at bounding box center [261, 126] width 523 height 253
click at [195, 142] on button "Сдать заказ" at bounding box center [197, 141] width 25 height 6
type input "Сдать заказ"
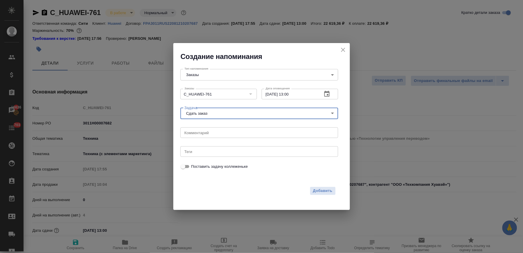
click at [199, 187] on div "Добавить" at bounding box center [258, 190] width 155 height 9
click at [202, 166] on span "Поставить задачу коллеженьке" at bounding box center [219, 166] width 57 height 6
click at [194, 166] on input "Поставить задачу коллеженьке" at bounding box center [183, 166] width 21 height 7
checkbox input "true"
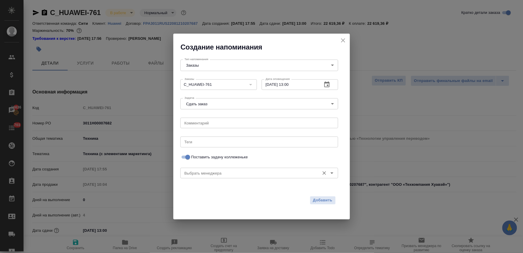
click at [232, 176] on input "Выбрать менеджера" at bounding box center [249, 172] width 135 height 7
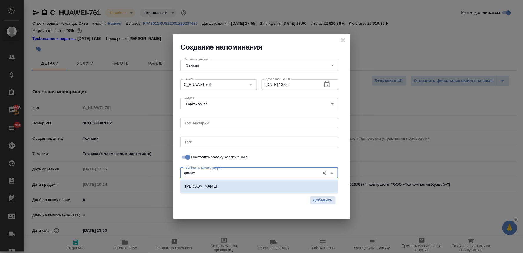
click at [229, 184] on li "[PERSON_NAME]" at bounding box center [260, 186] width 158 height 11
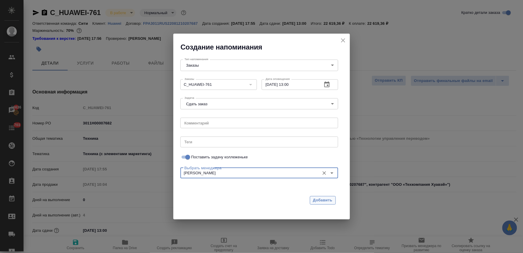
type input "[PERSON_NAME]"
click at [321, 198] on span "Добавить" at bounding box center [322, 200] width 19 height 7
checkbox input "false"
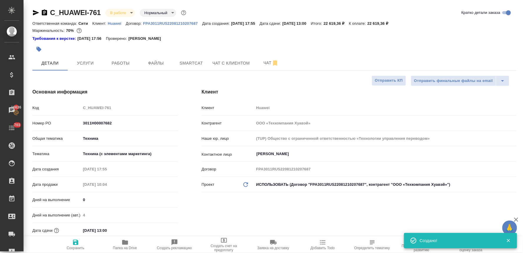
type textarea "x"
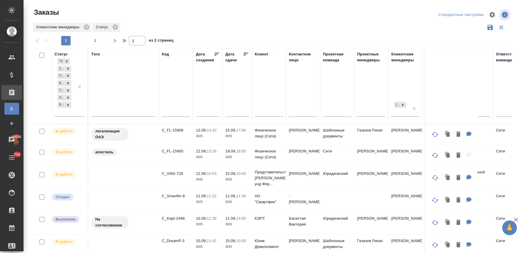
scroll to position [321, 0]
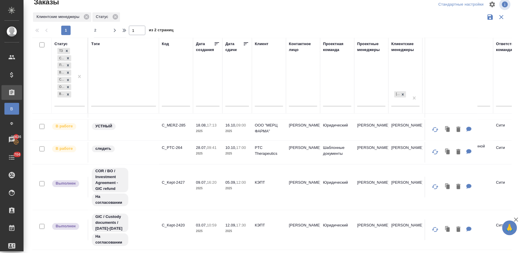
drag, startPoint x: 516, startPoint y: 187, endPoint x: 492, endPoint y: 181, distance: 24.2
click at [521, 187] on div at bounding box center [522, 131] width 2 height 243
click at [92, 28] on span "2" at bounding box center [95, 30] width 9 height 6
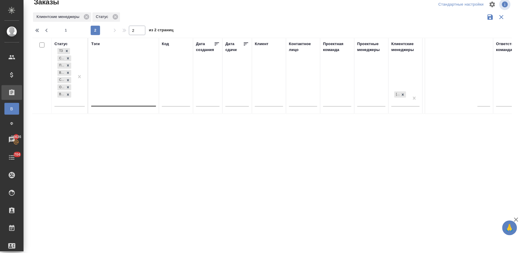
scroll to position [0, 0]
click at [61, 29] on div "1 2" at bounding box center [80, 30] width 59 height 9
click at [66, 30] on span "1" at bounding box center [65, 30] width 9 height 6
type input "1"
